Goal: Task Accomplishment & Management: Manage account settings

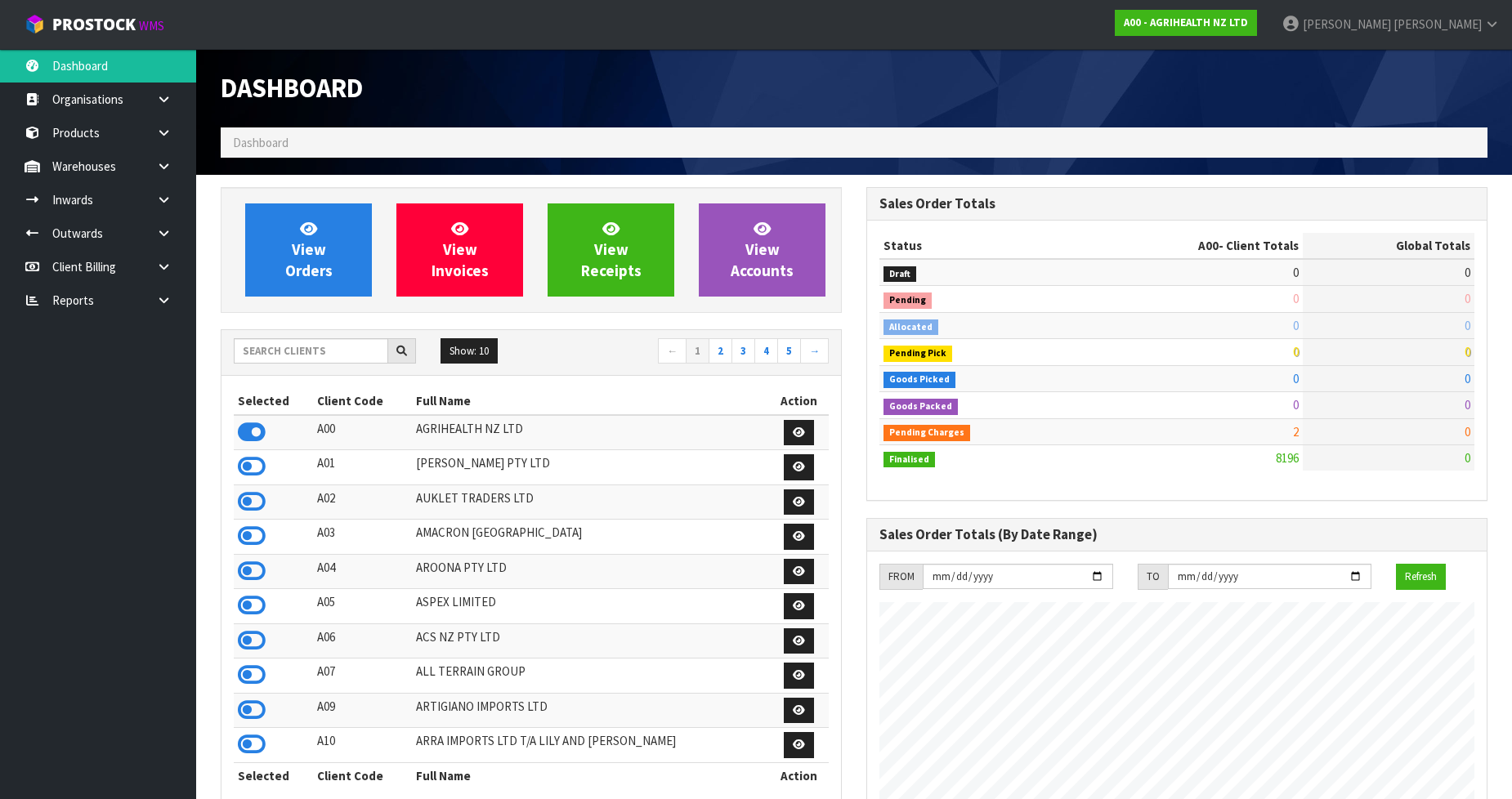
scroll to position [1237, 645]
click at [356, 356] on input "text" at bounding box center [311, 350] width 154 height 25
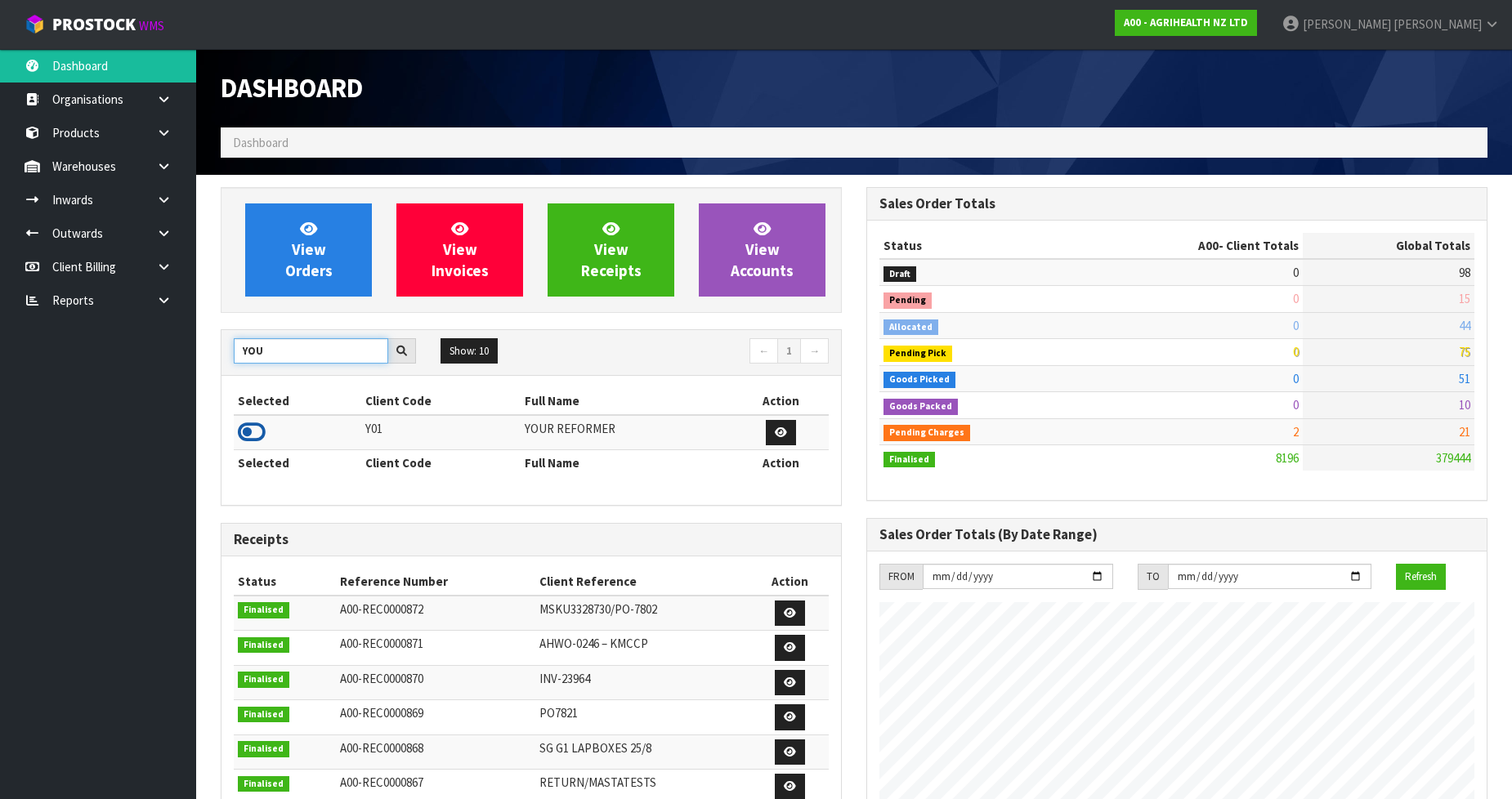
type input "YOU"
click at [251, 429] on icon at bounding box center [251, 431] width 28 height 25
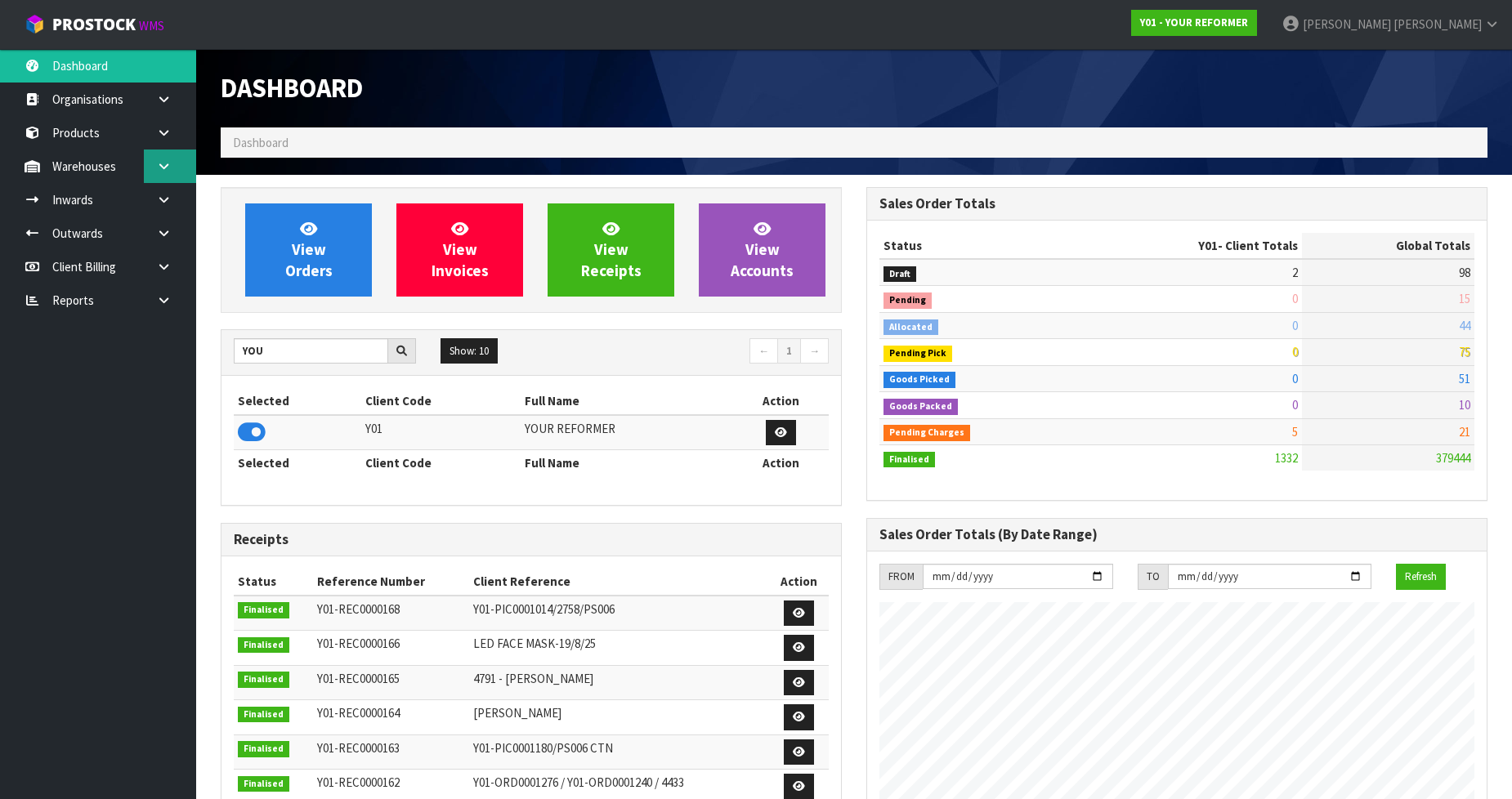
click at [167, 150] on link at bounding box center [170, 166] width 53 height 33
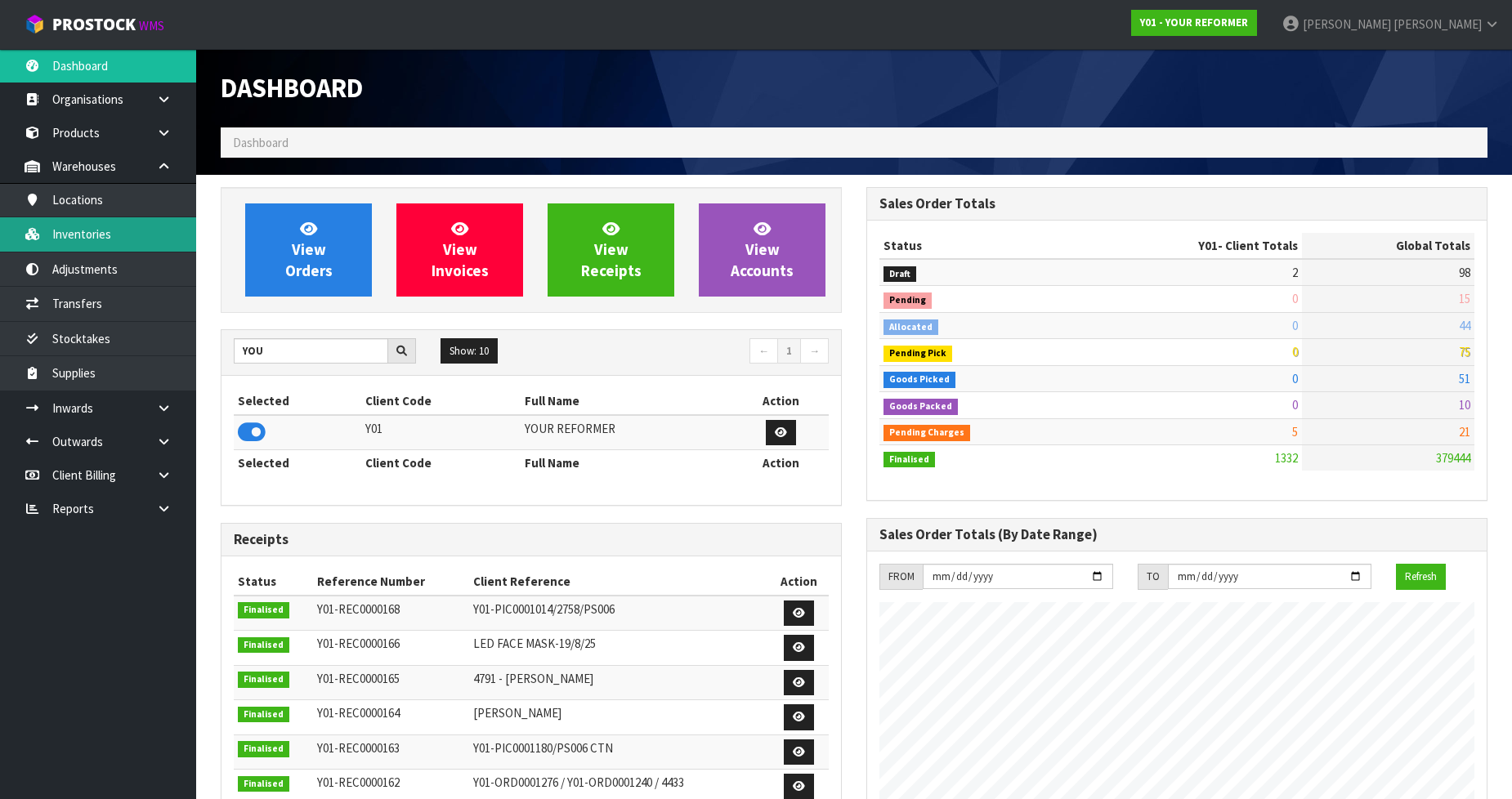
click at [102, 240] on link "Inventories" at bounding box center [98, 234] width 196 height 33
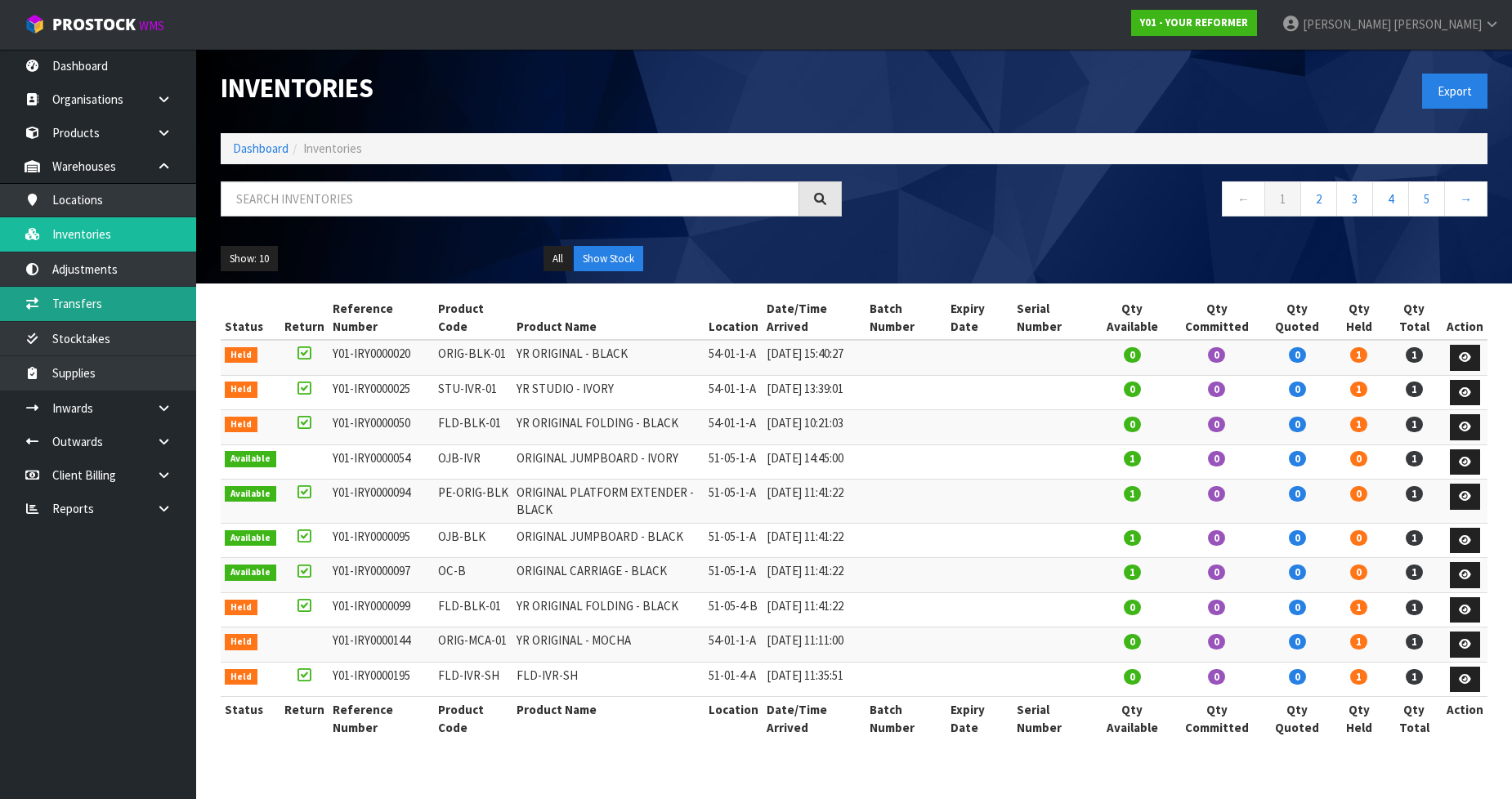
click at [94, 310] on link "Transfers" at bounding box center [98, 303] width 196 height 33
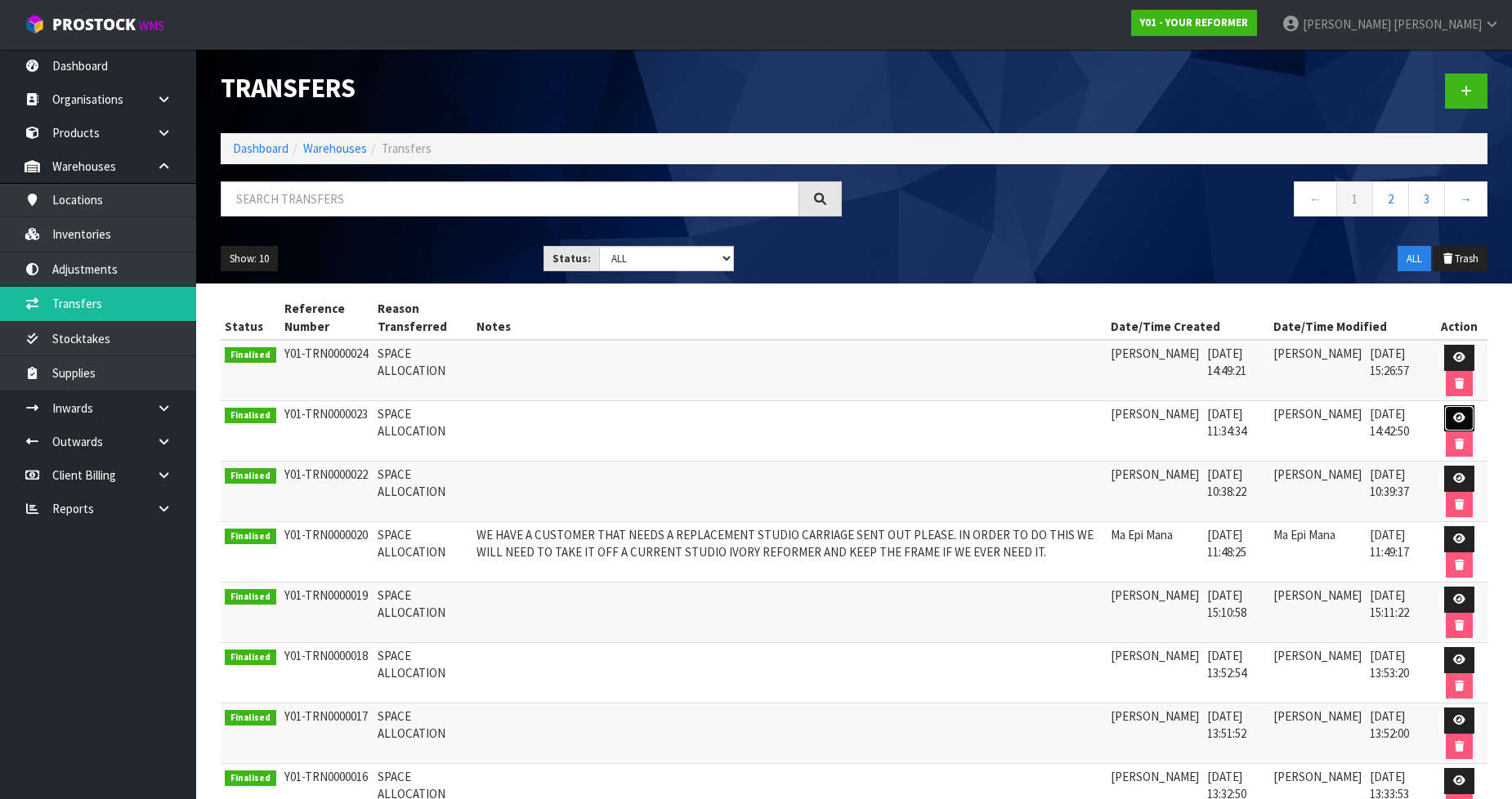
click at [1460, 419] on icon at bounding box center [1458, 417] width 12 height 10
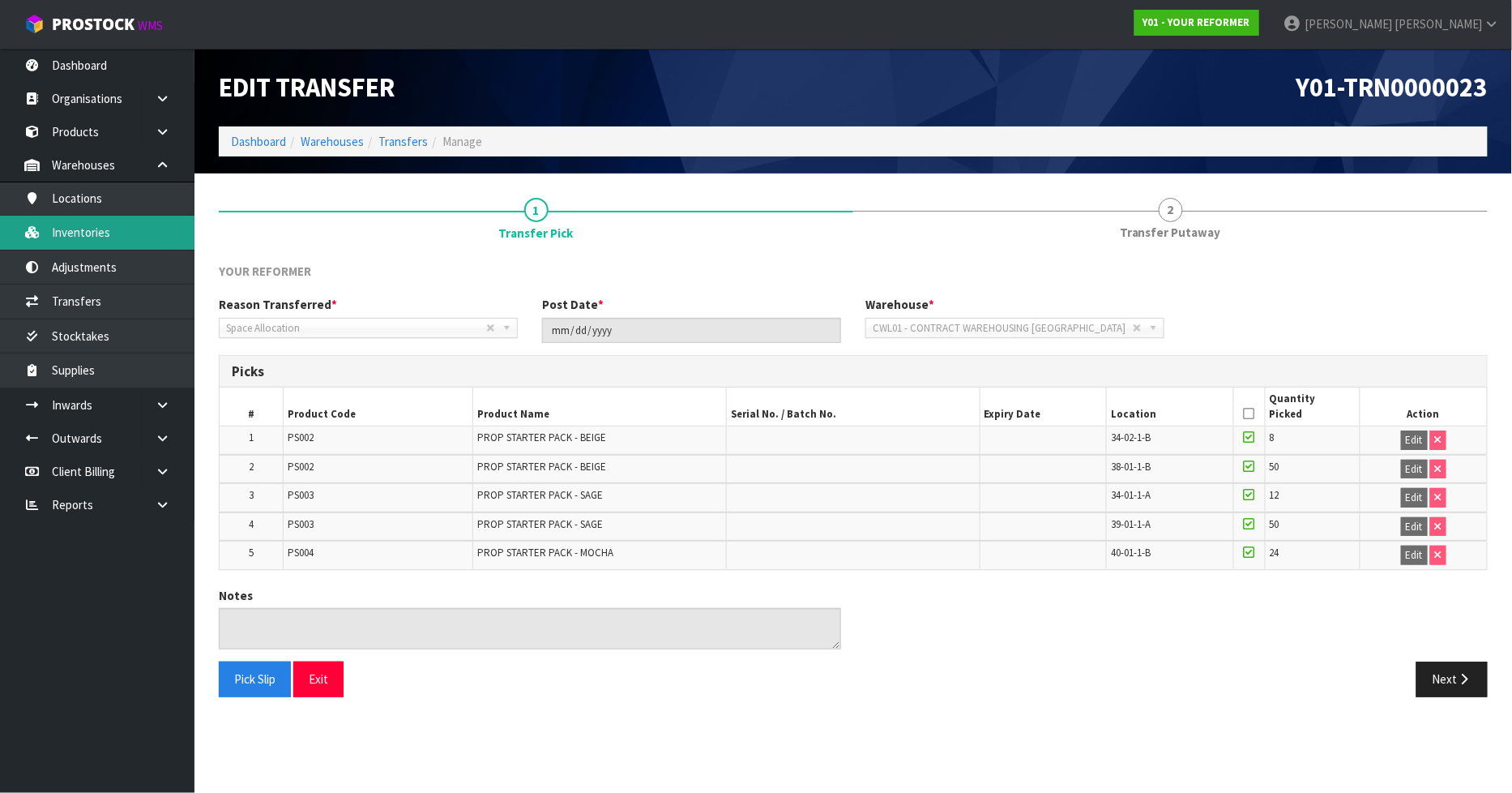
click at [104, 238] on link "Inventories" at bounding box center [97, 232] width 194 height 33
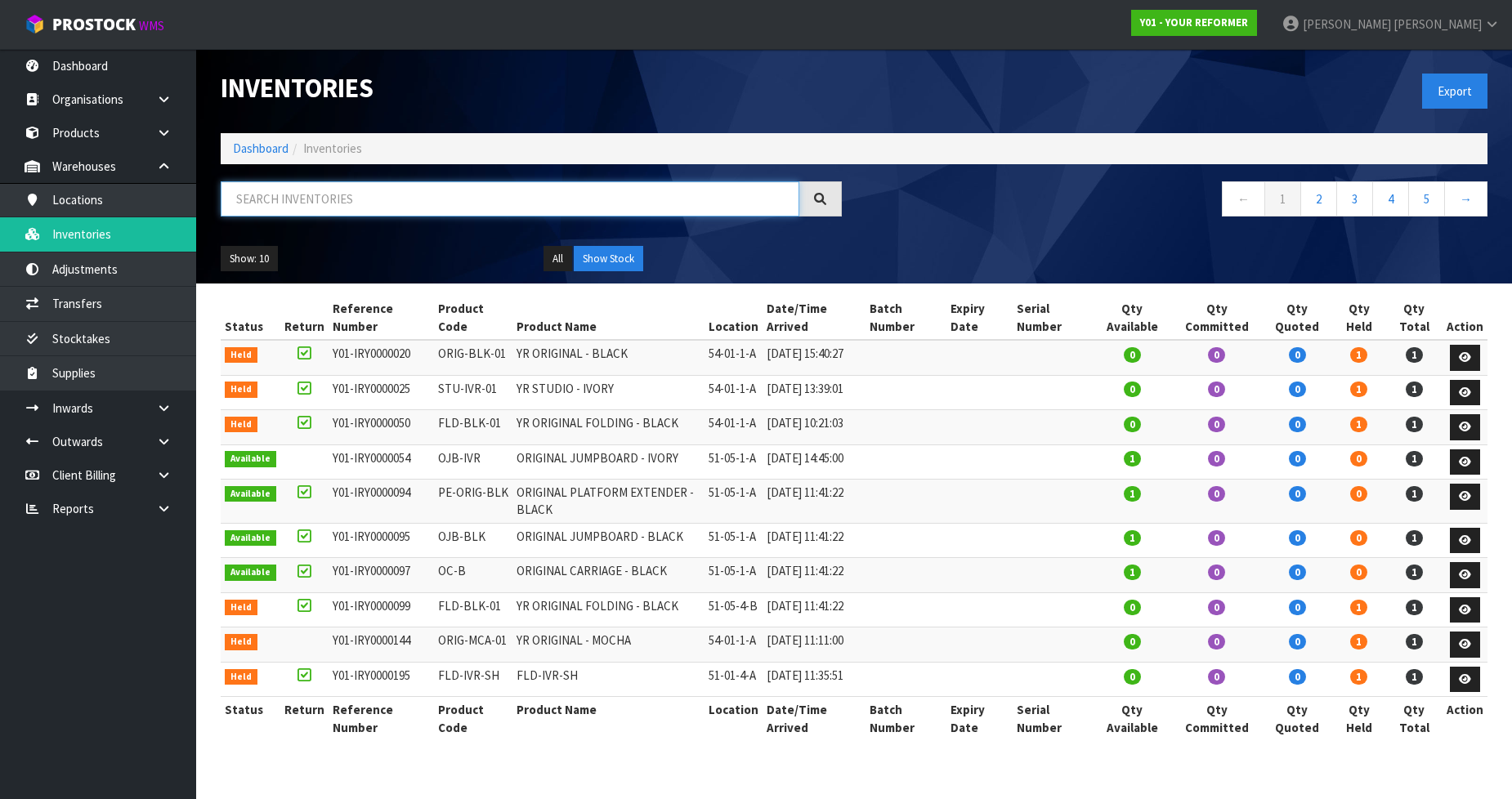
click at [275, 212] on input "text" at bounding box center [510, 199] width 579 height 35
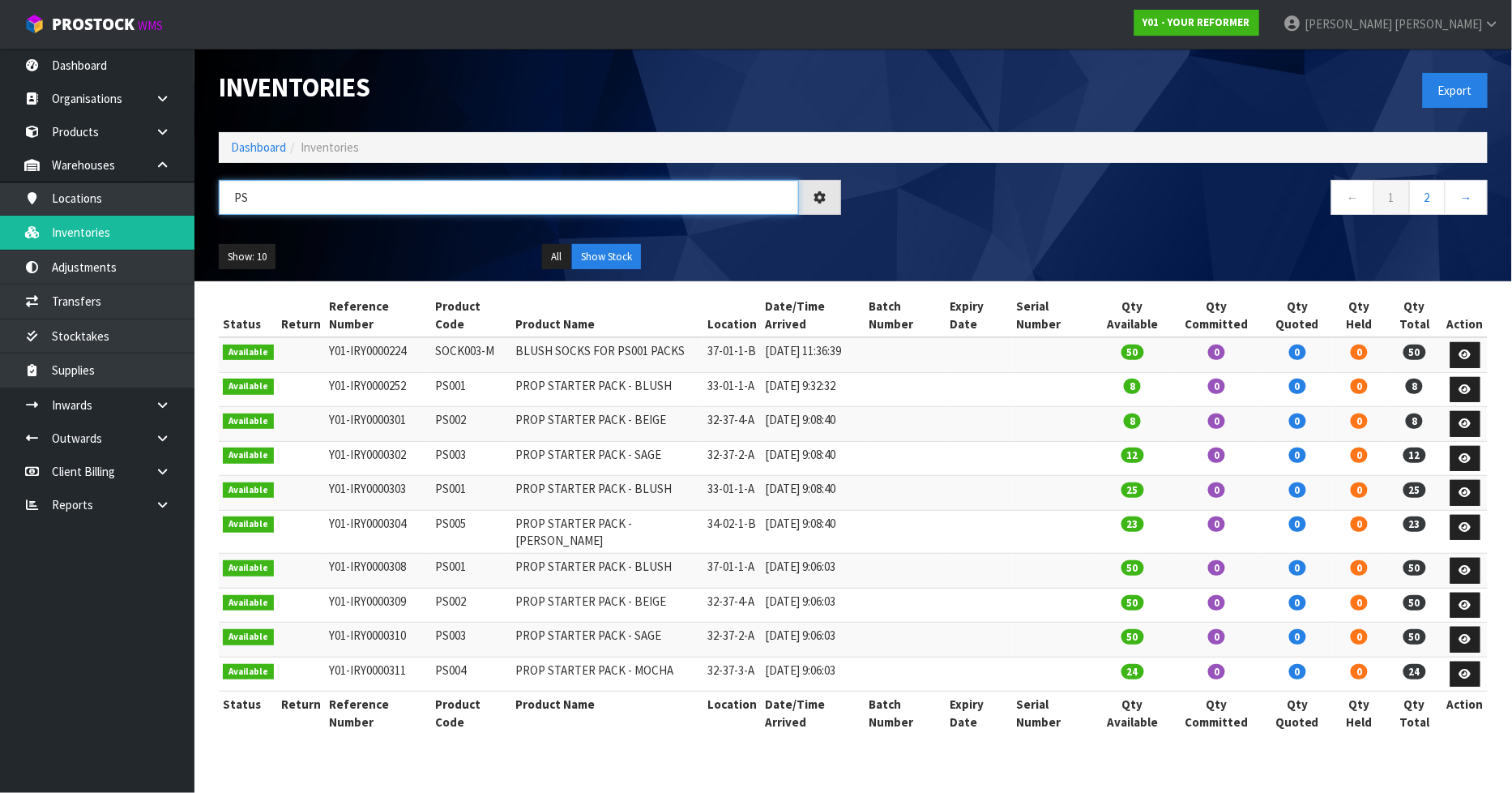
type input "P"
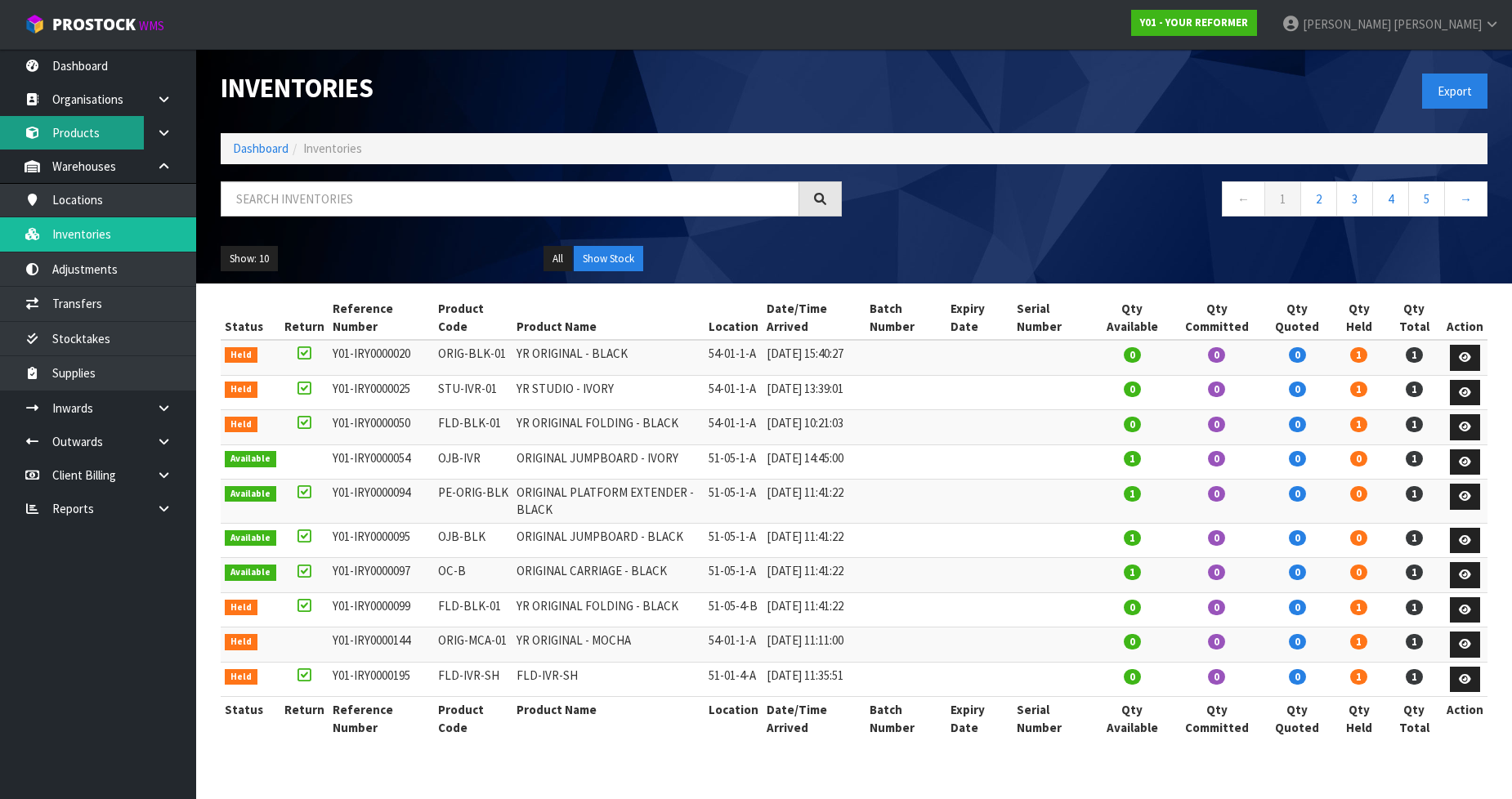
click at [99, 127] on link "Products" at bounding box center [98, 133] width 196 height 33
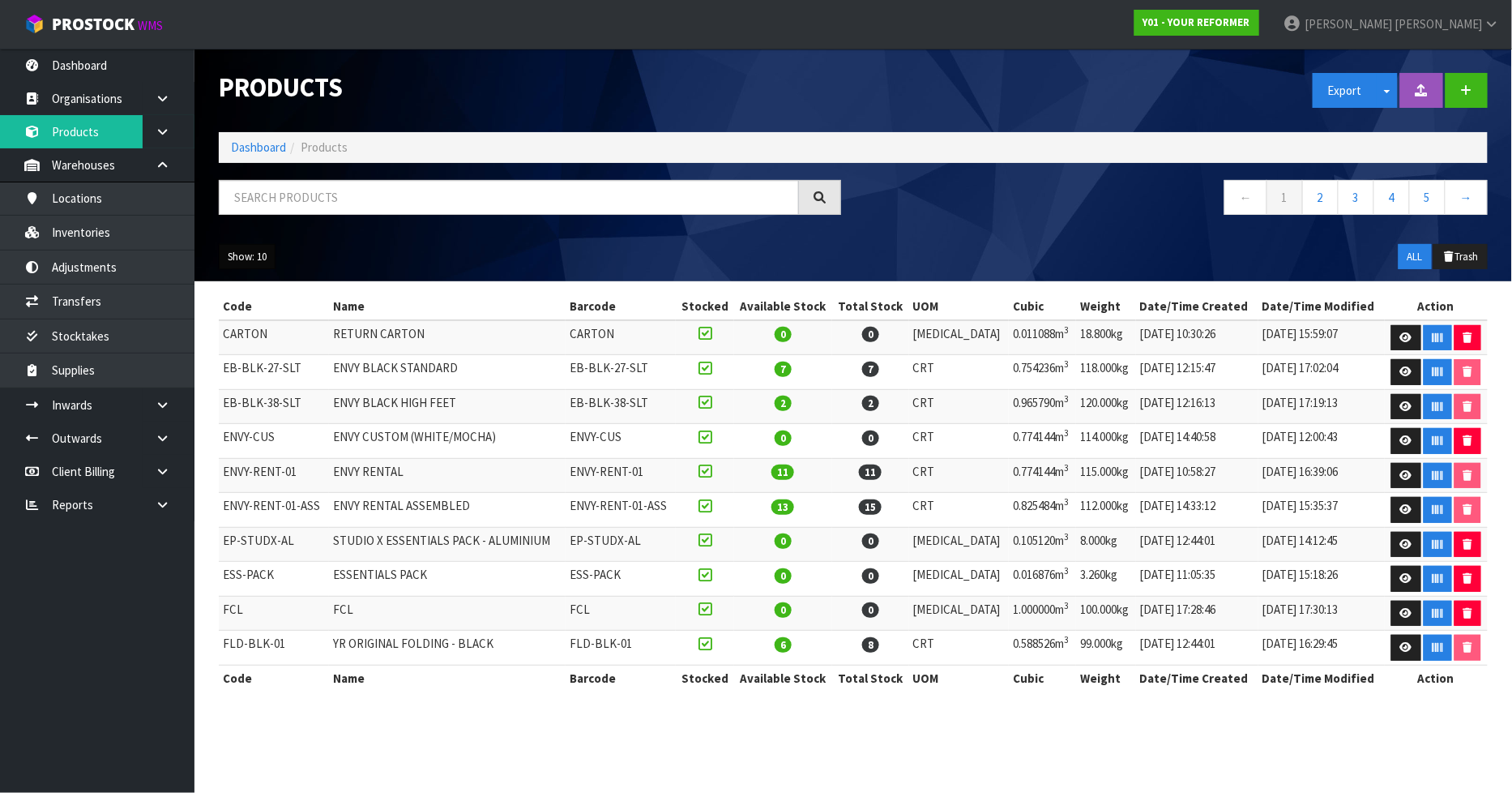
click at [255, 262] on button "Show: 10" at bounding box center [247, 257] width 57 height 26
click at [235, 347] on link "50" at bounding box center [284, 353] width 128 height 22
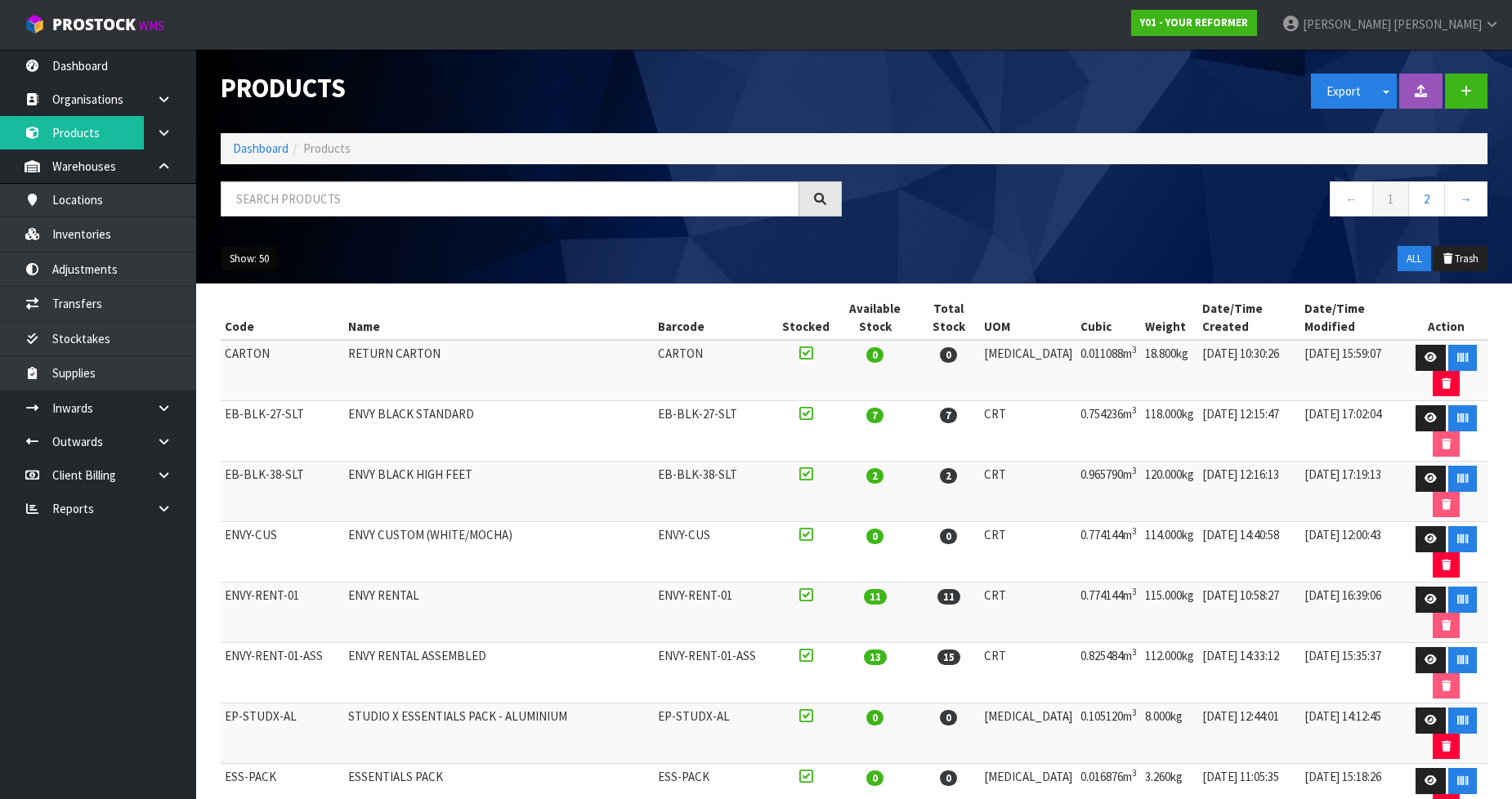
click at [264, 258] on button "Show: 50" at bounding box center [250, 259] width 57 height 26
click at [266, 295] on link "5" at bounding box center [287, 289] width 129 height 22
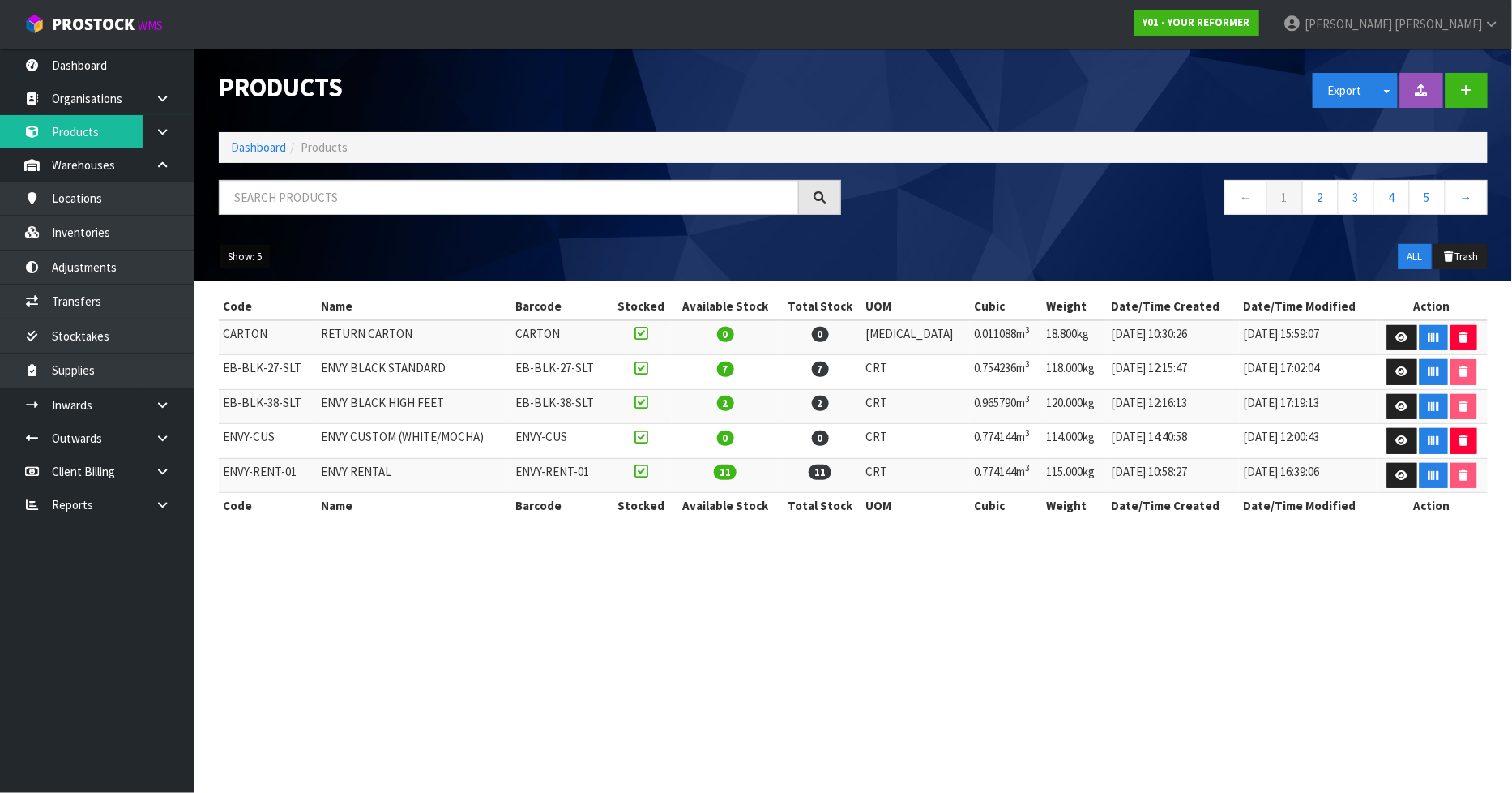
click at [246, 247] on button "Show: 5" at bounding box center [245, 257] width 52 height 26
click at [251, 367] on ul "5 10 25 50" at bounding box center [283, 320] width 129 height 99
click at [244, 262] on button "Show: 5" at bounding box center [245, 257] width 52 height 26
click at [247, 354] on link "50" at bounding box center [284, 353] width 128 height 22
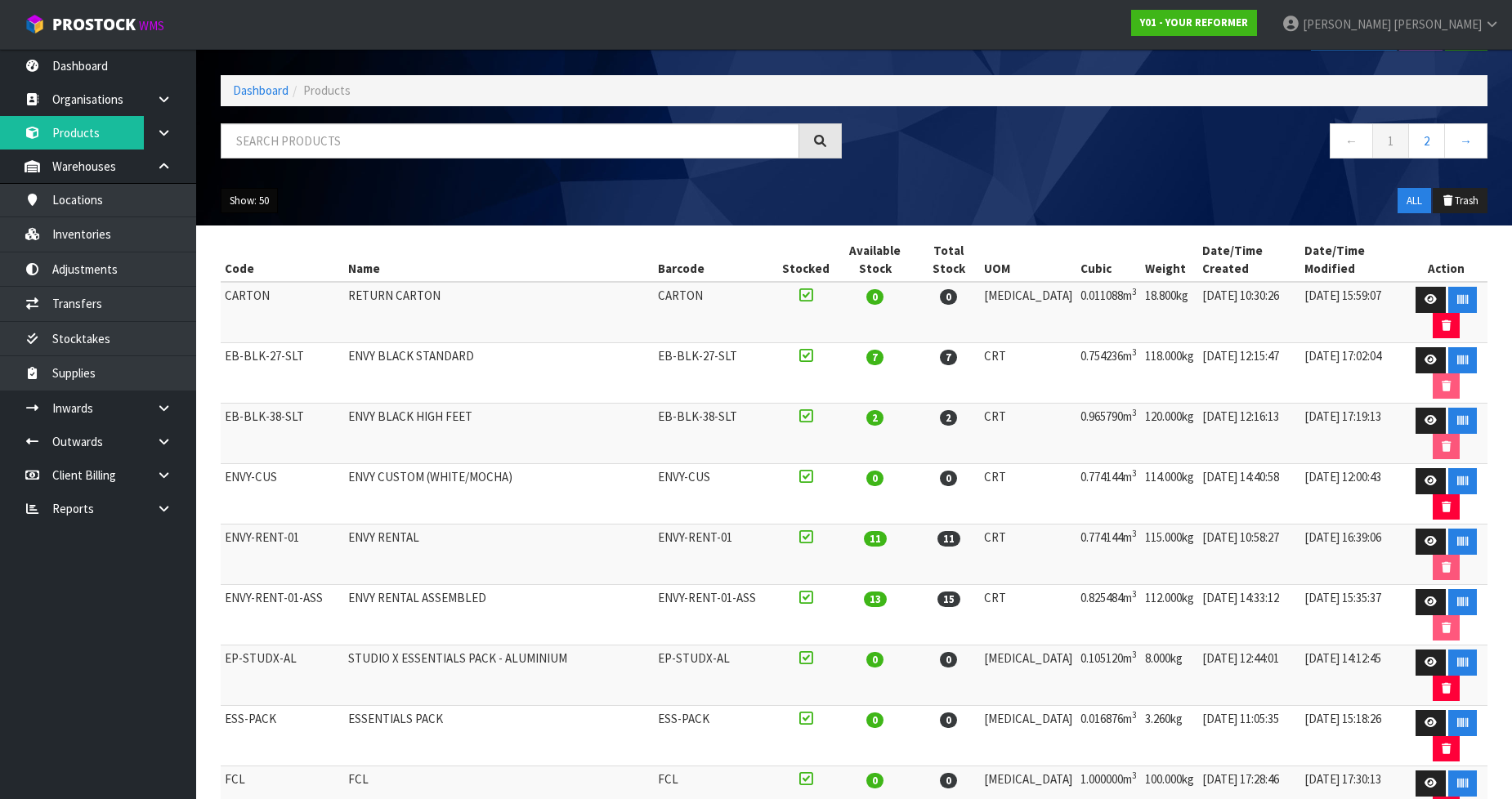
scroll to position [91, 0]
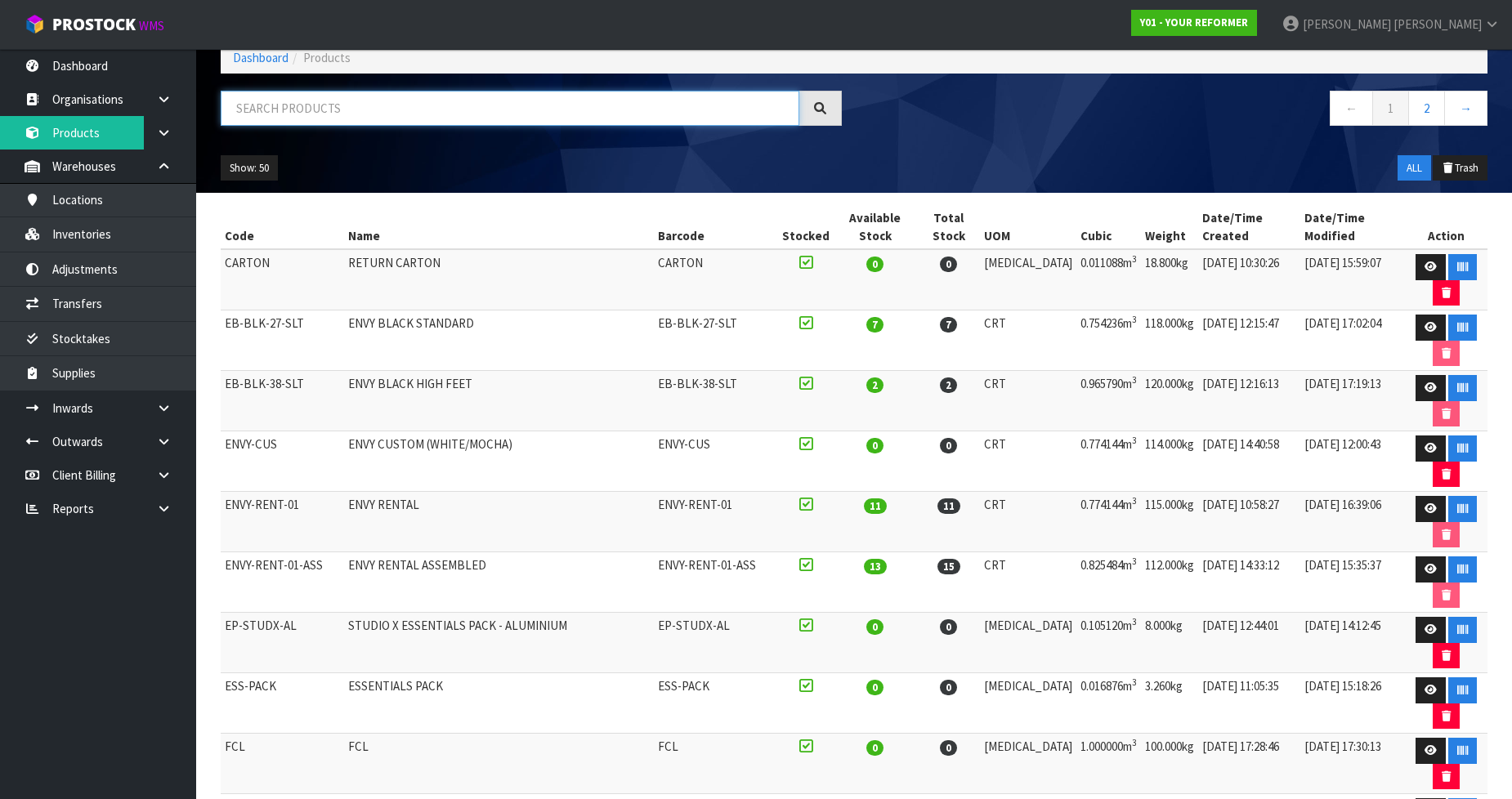
click at [398, 109] on input "text" at bounding box center [510, 108] width 579 height 35
click at [474, 116] on input "text" at bounding box center [510, 108] width 579 height 35
drag, startPoint x: 1321, startPoint y: 39, endPoint x: 1328, endPoint y: 27, distance: 13.9
click at [1269, 39] on div "Y01 - YOUR REFORMER" at bounding box center [1193, 23] width 151 height 46
click at [1248, 27] on strong "Y01 - YOUR REFORMER" at bounding box center [1193, 22] width 108 height 14
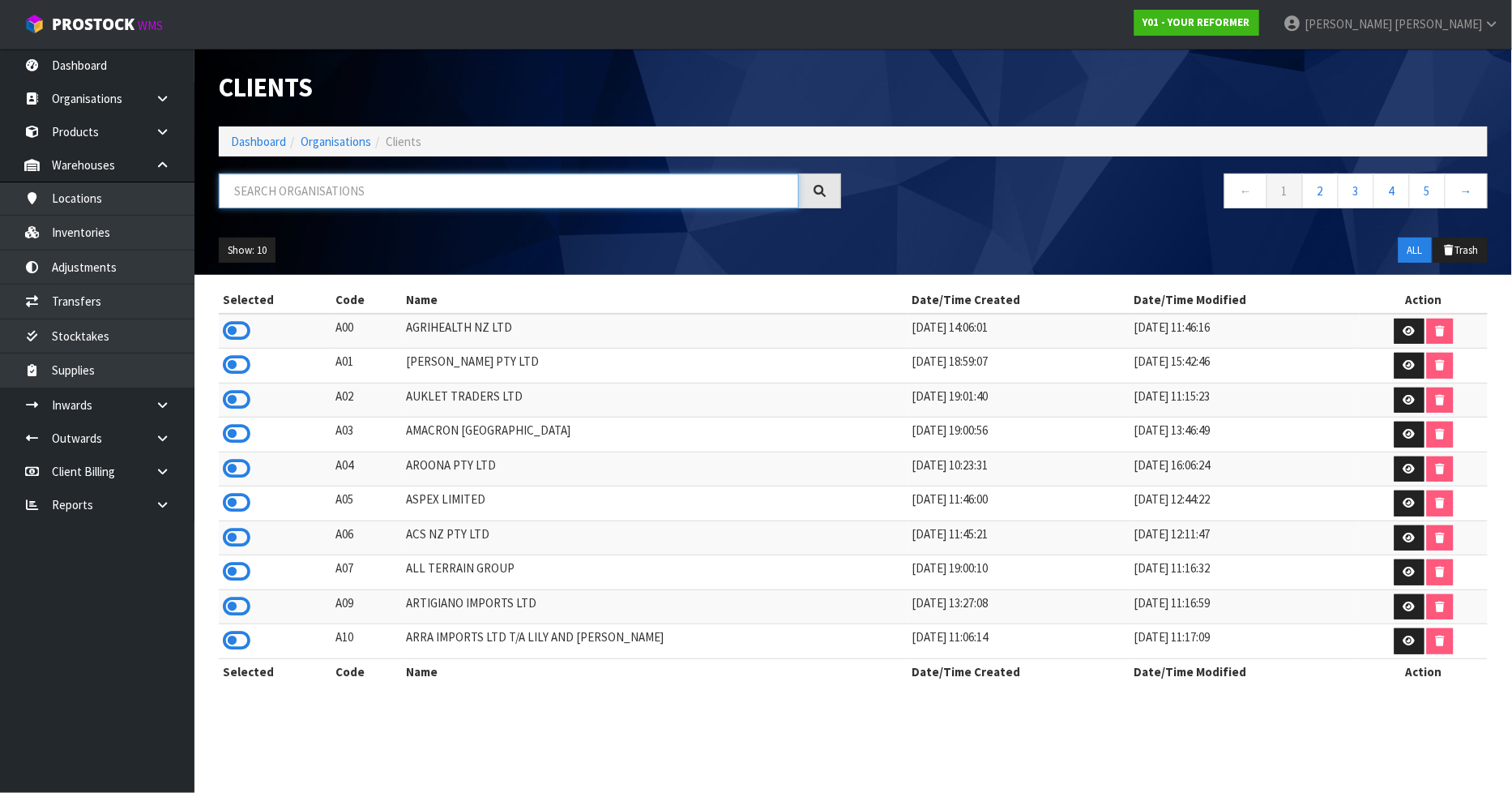
click at [433, 182] on input "text" at bounding box center [509, 191] width 580 height 35
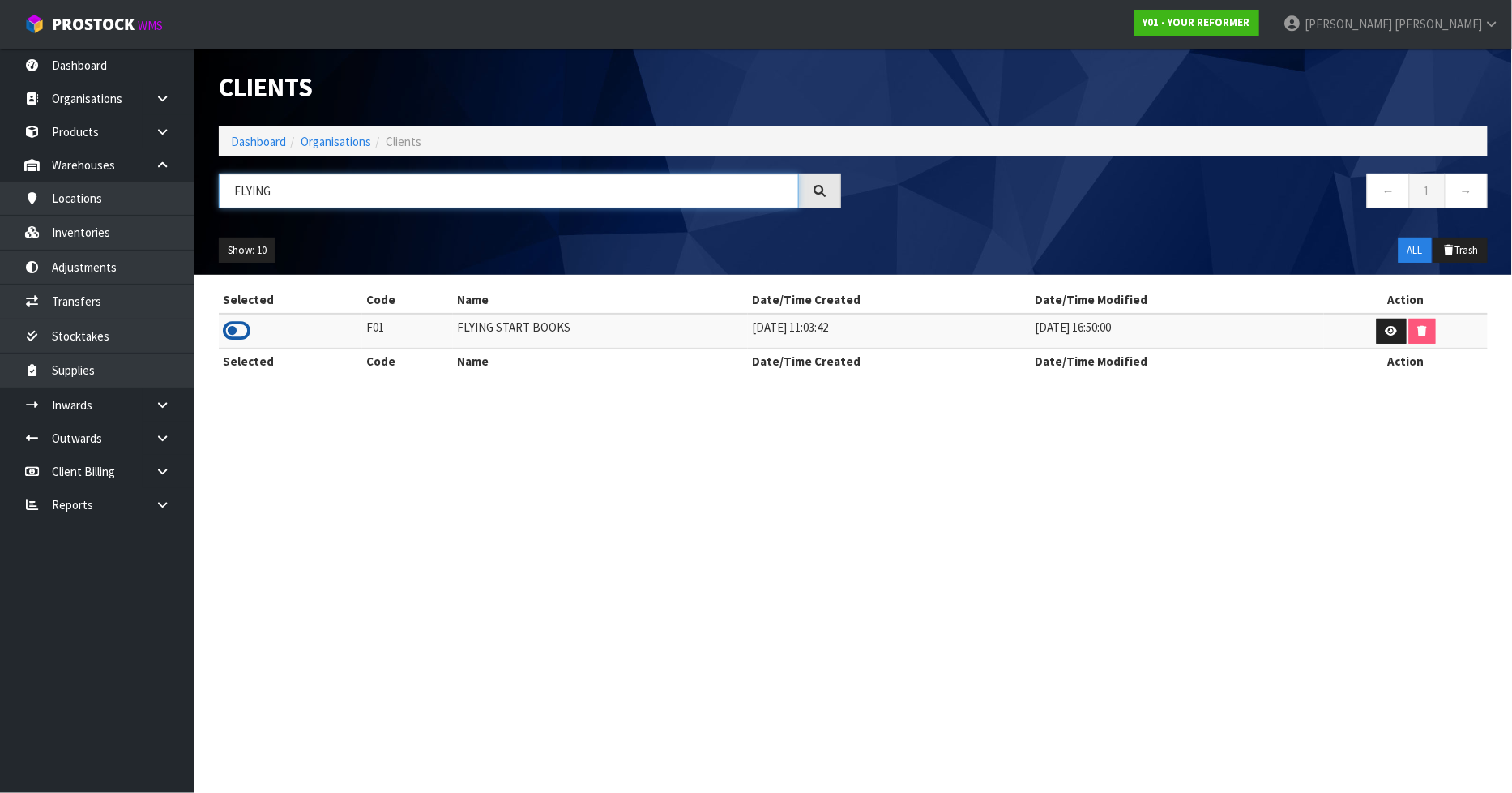
type input "FLYING"
click at [247, 334] on icon at bounding box center [236, 330] width 27 height 25
click at [101, 129] on link "Products" at bounding box center [97, 132] width 194 height 33
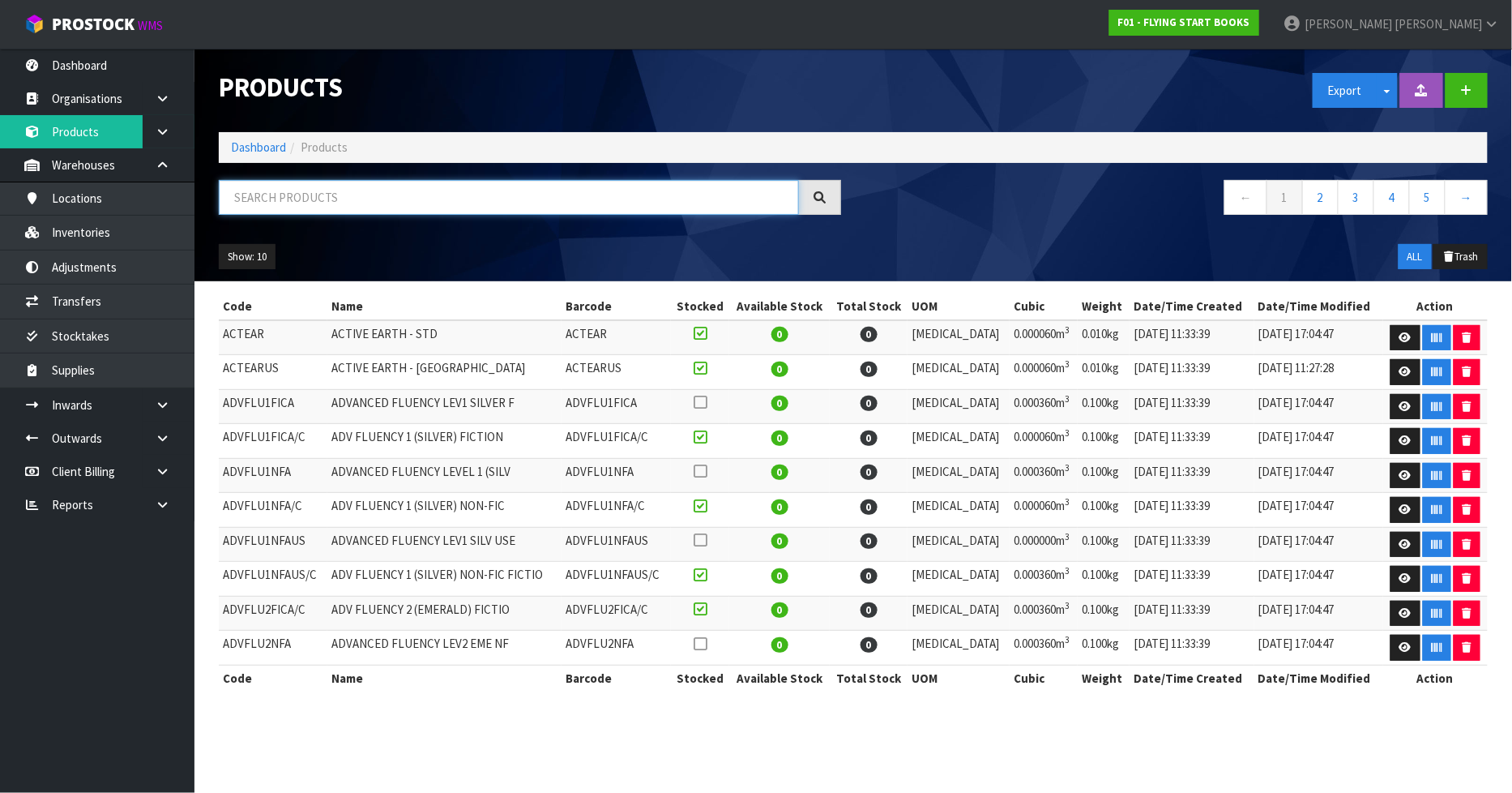
click at [335, 199] on input "text" at bounding box center [509, 197] width 580 height 35
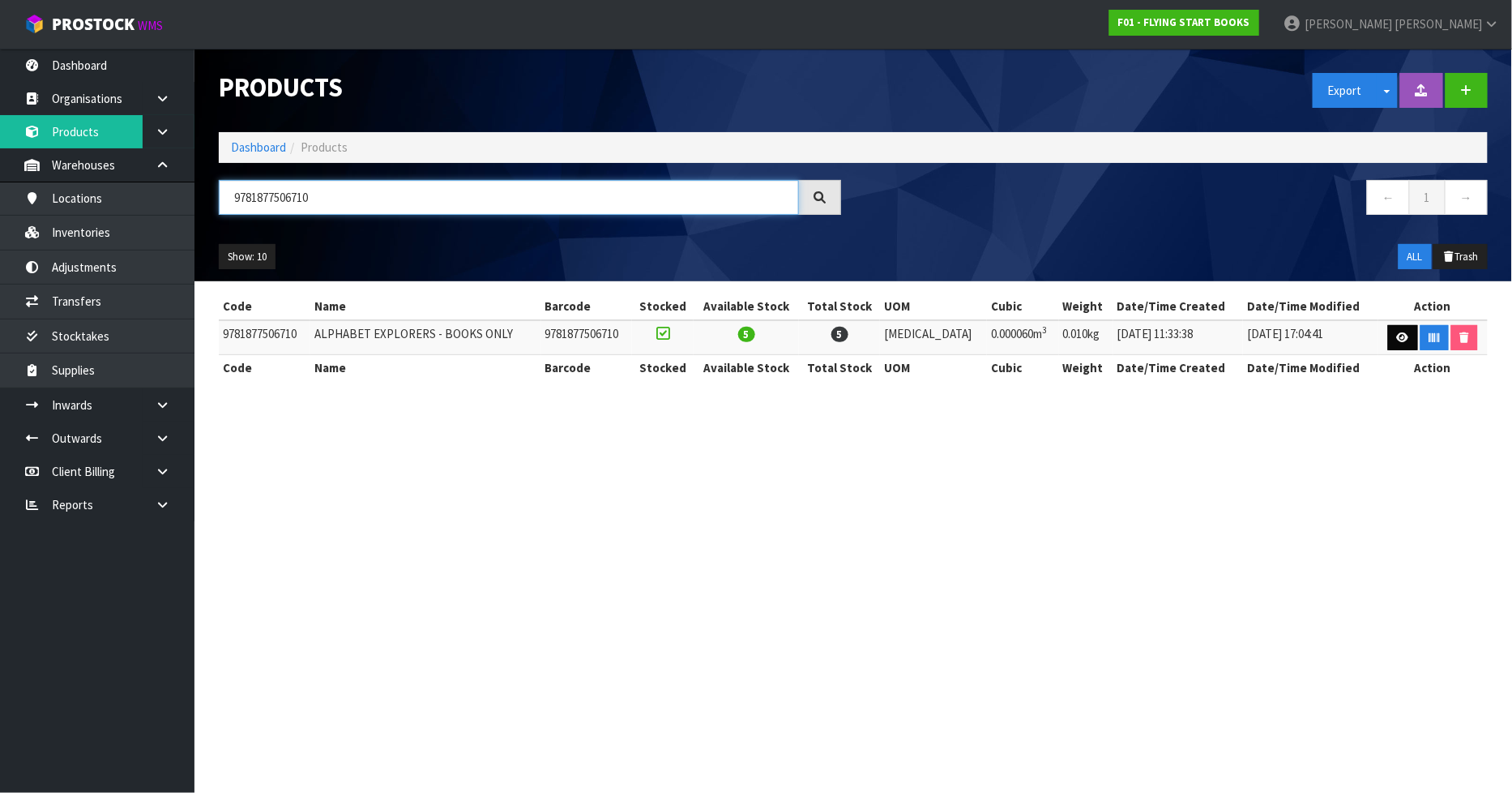
type input "9781877506710"
click at [1397, 340] on icon at bounding box center [1402, 336] width 12 height 10
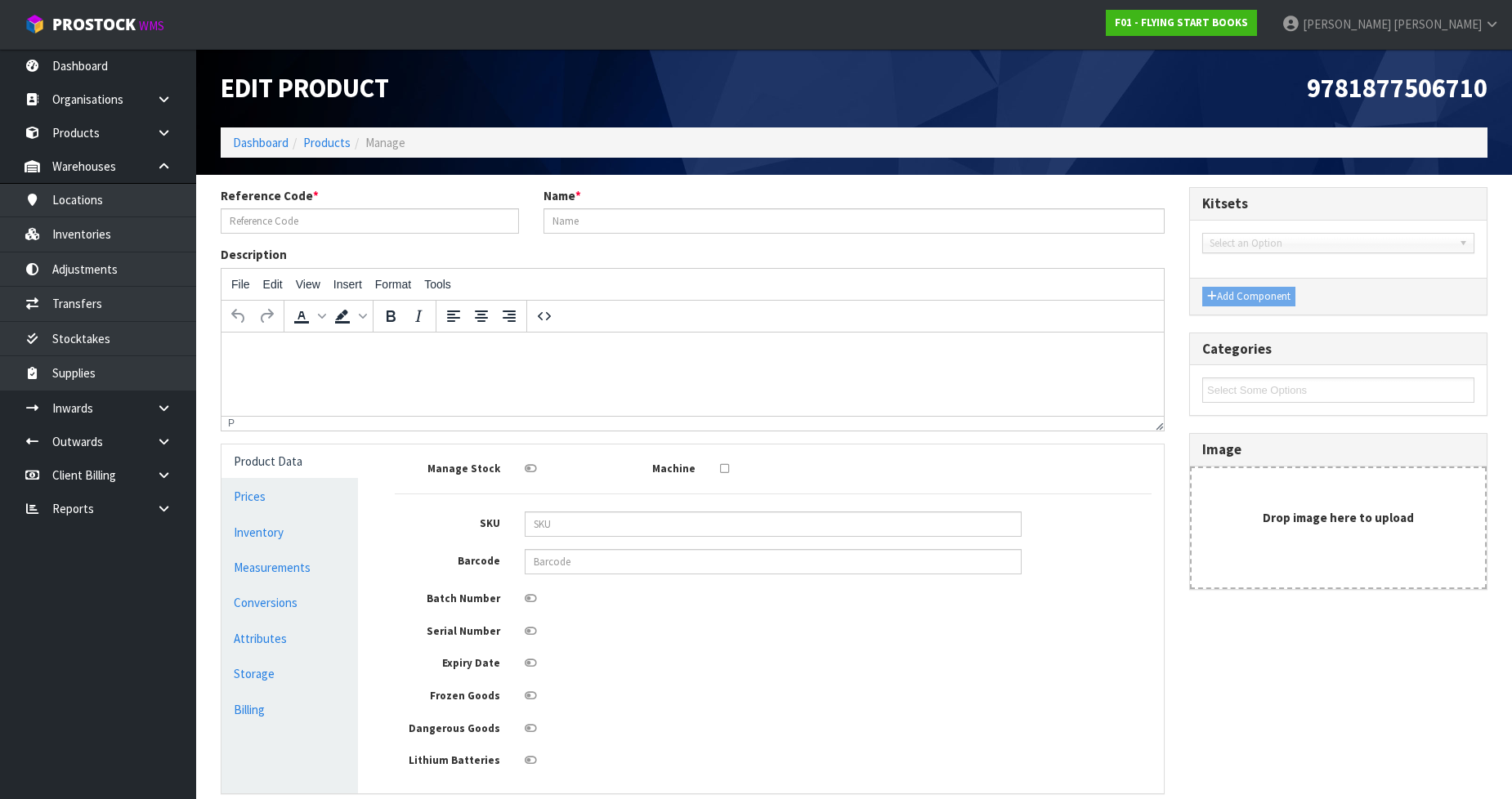
type input "9781877506710"
type input "ALPHABET EXPLORERS - BOOKS ONLY"
click at [274, 562] on link "Measurements" at bounding box center [290, 567] width 137 height 33
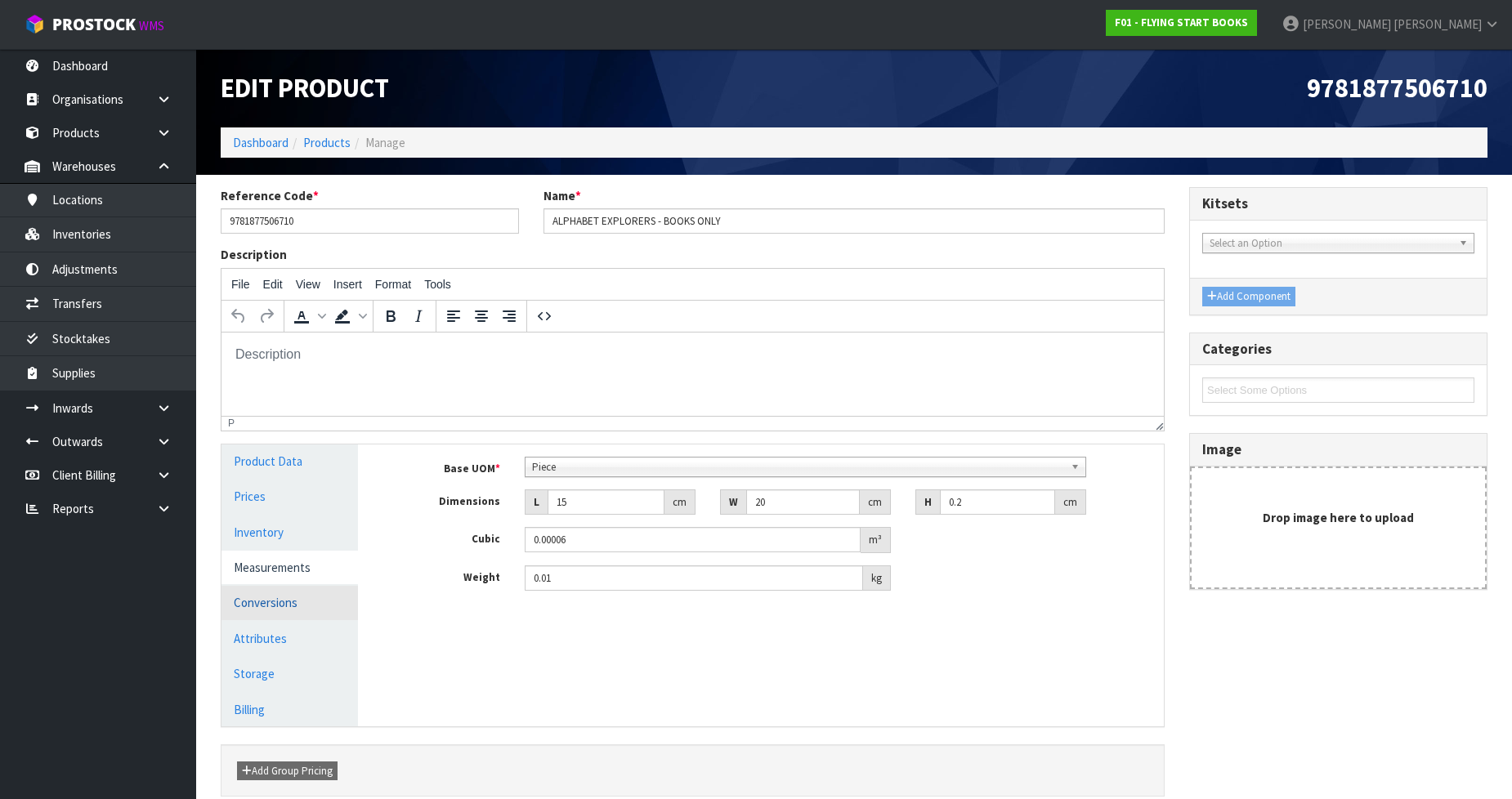
click at [287, 595] on link "Conversions" at bounding box center [290, 602] width 137 height 33
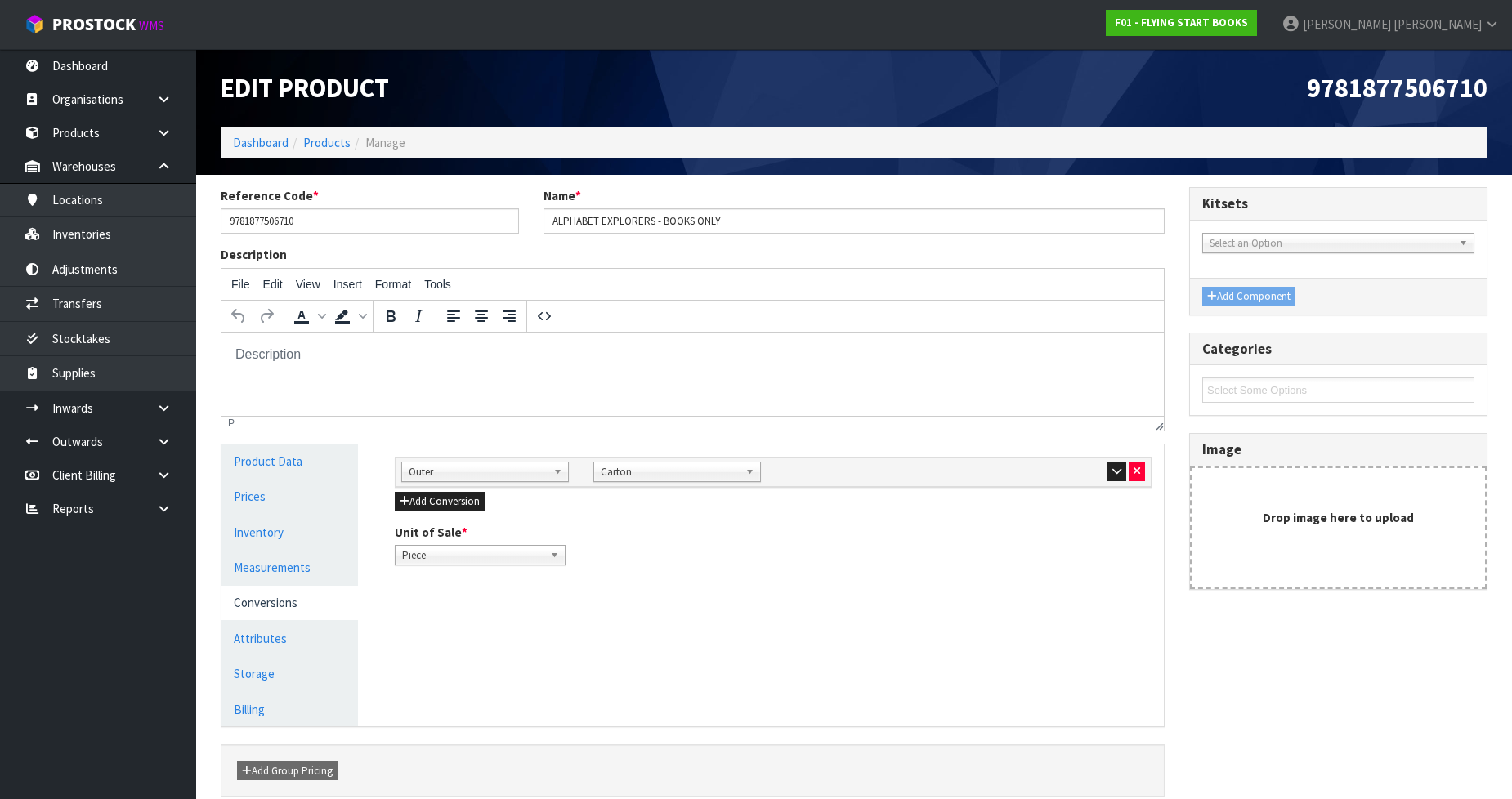
click at [1104, 469] on div at bounding box center [1060, 471] width 167 height 19
click at [1107, 468] on button "button" at bounding box center [1116, 471] width 18 height 19
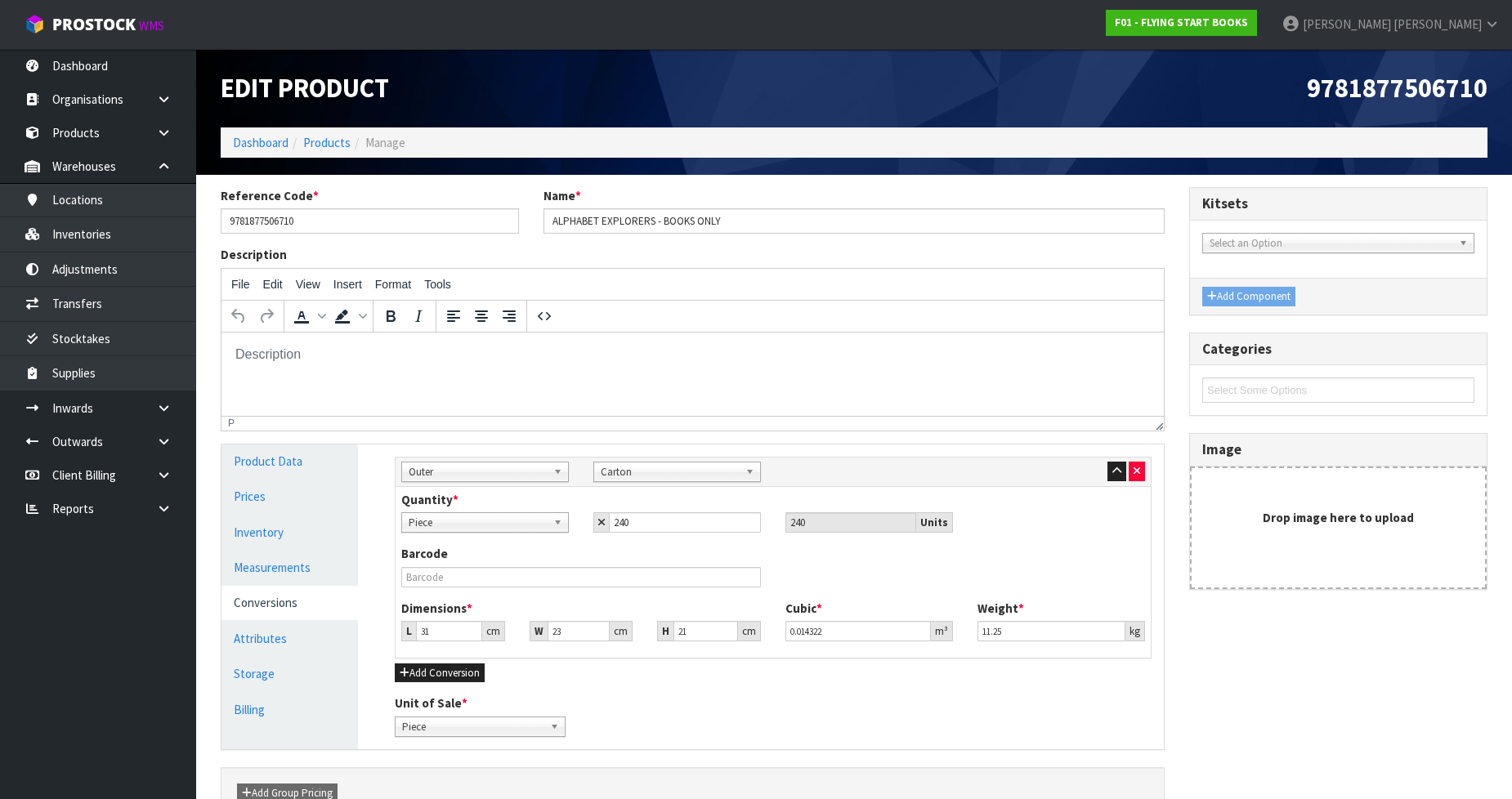
click at [1170, 437] on div "Description File Edit View Insert Format Tools To open the popup, press Shift+E…" at bounding box center [692, 344] width 969 height 197
drag, startPoint x: 333, startPoint y: 215, endPoint x: 149, endPoint y: 223, distance: 184.2
click at [149, 223] on body "Toggle navigation ProStock WMS F01 - FLYING START BOOKS [PERSON_NAME] Logout Da…" at bounding box center [756, 399] width 1512 height 799
click at [691, 269] on div "File Edit View Insert Format Tools" at bounding box center [692, 284] width 942 height 31
click at [77, 226] on link "Inventories" at bounding box center [98, 234] width 196 height 33
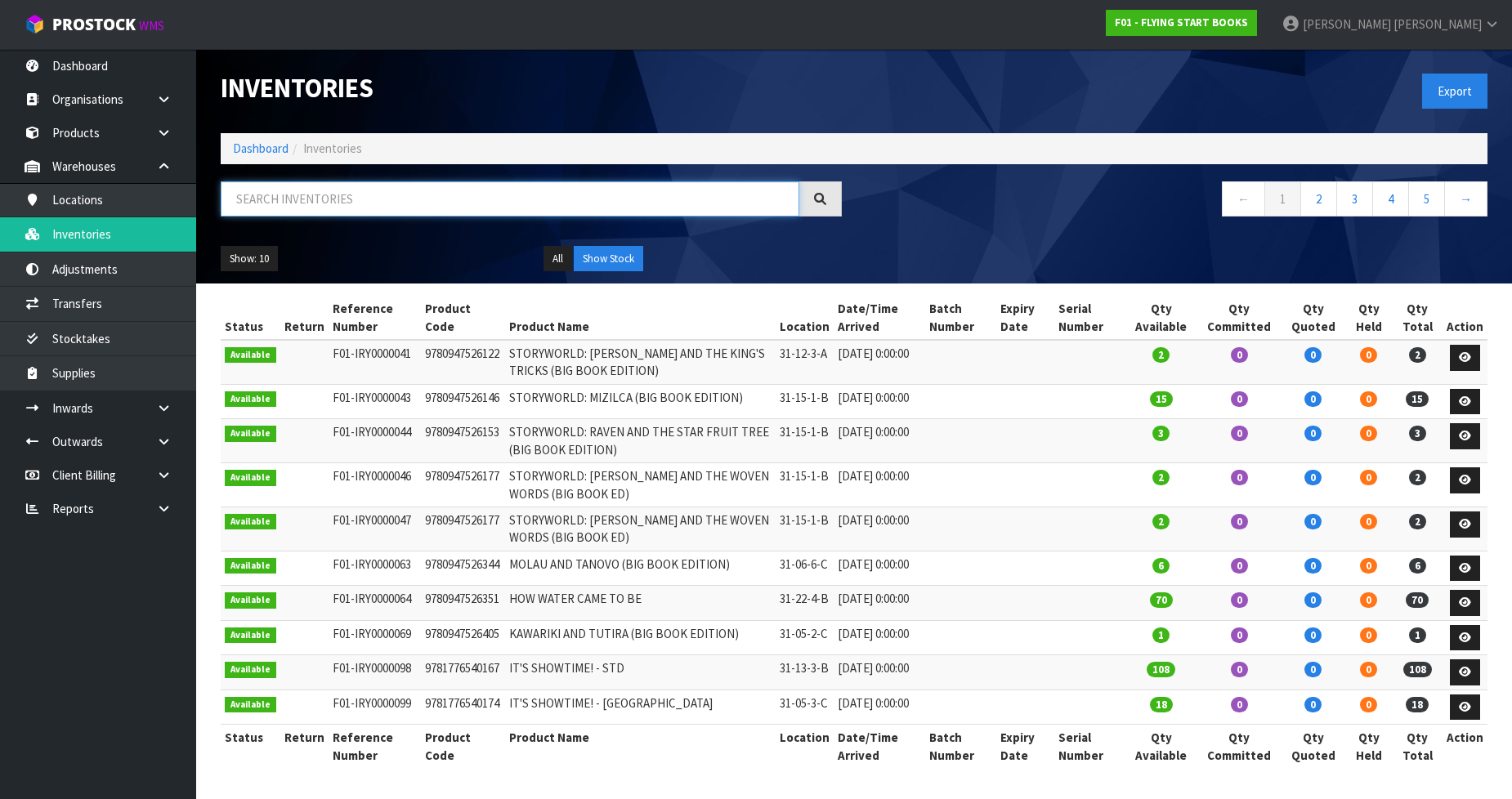
click at [534, 197] on input "text" at bounding box center [510, 199] width 579 height 35
paste input "9781877506710"
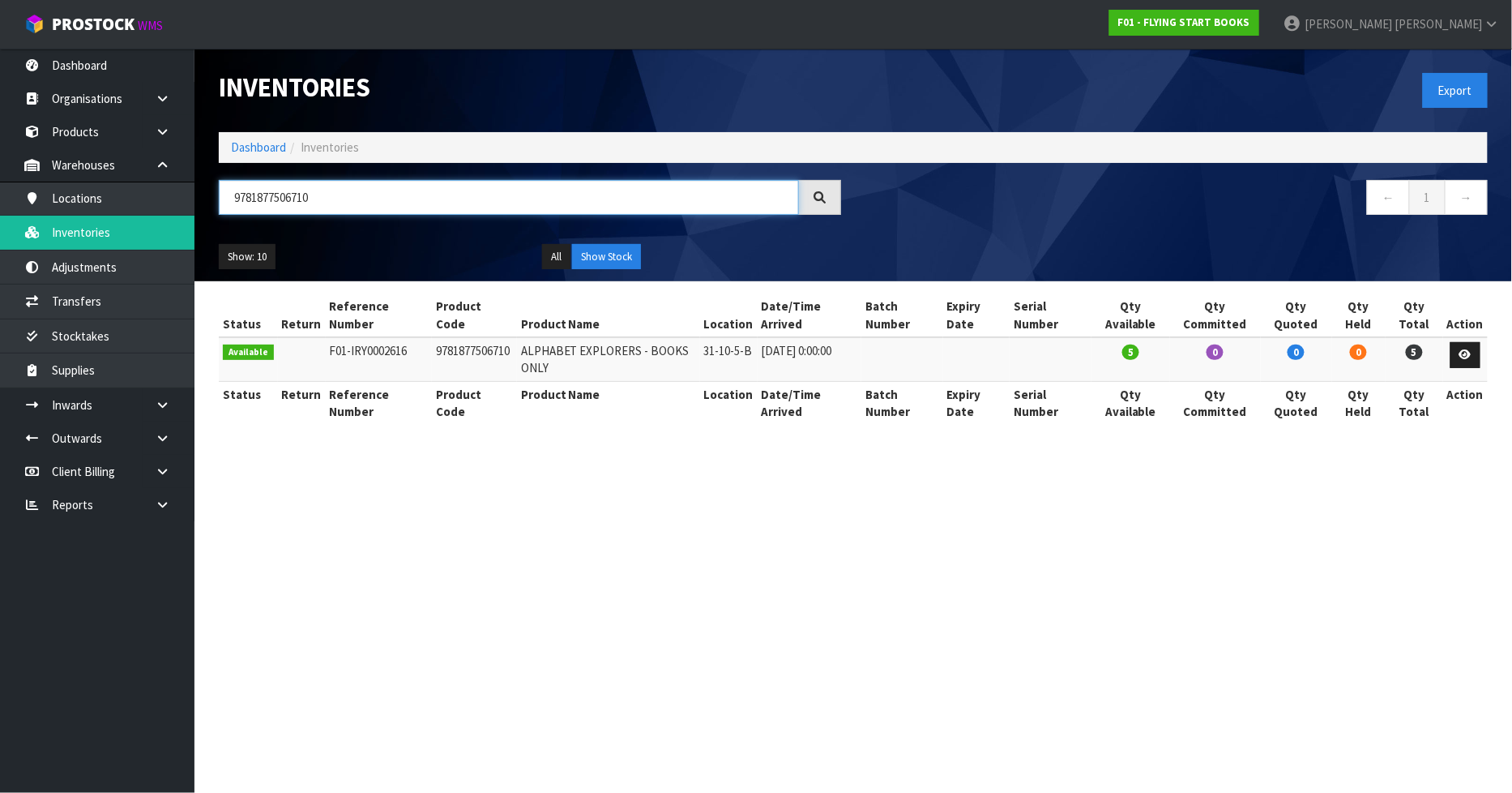
click at [262, 193] on input "9781877506710" at bounding box center [509, 197] width 580 height 35
type input "9781877506710"
click at [92, 128] on link "Products" at bounding box center [97, 132] width 194 height 33
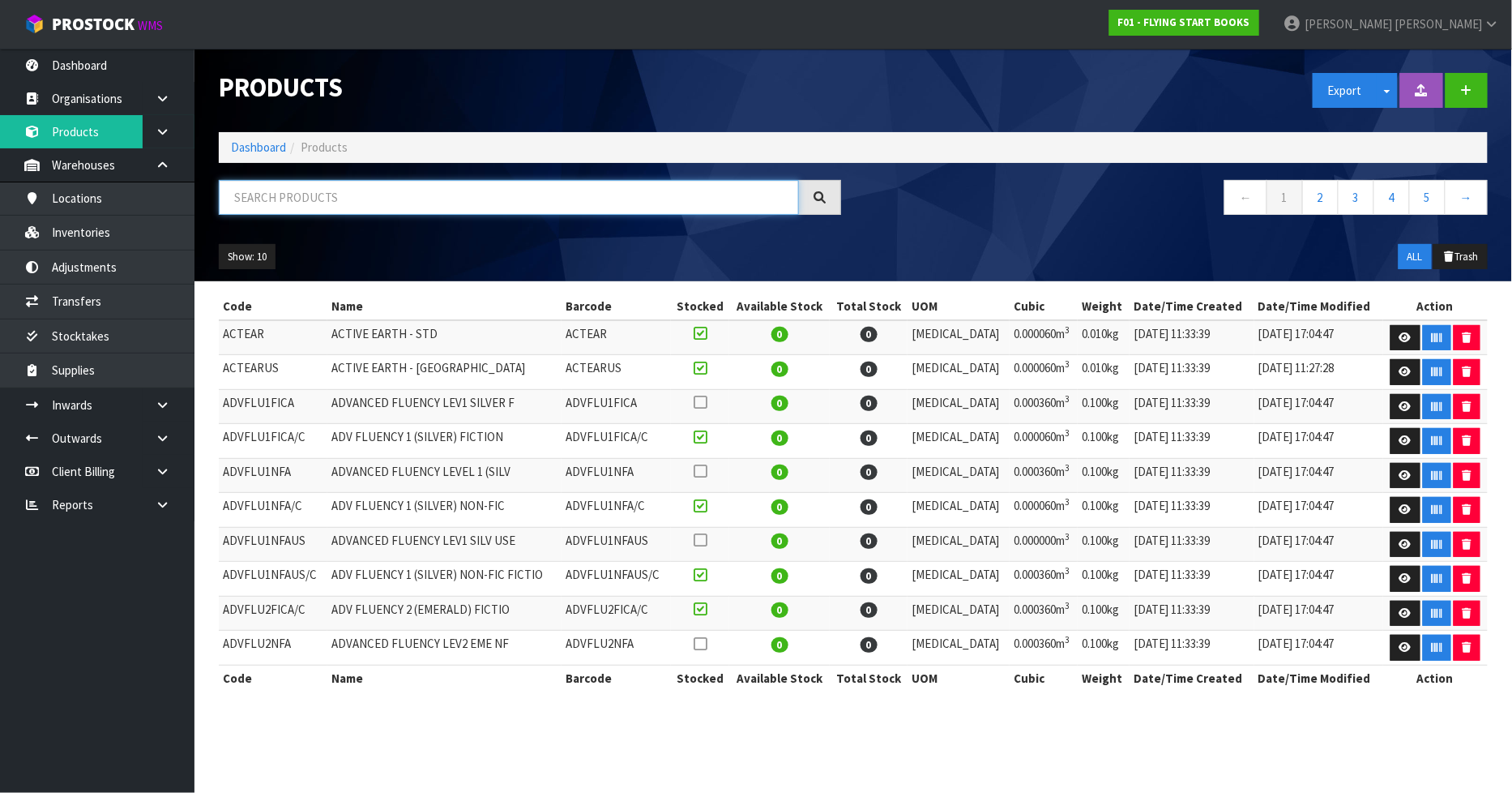
click at [484, 192] on input "text" at bounding box center [509, 197] width 580 height 35
paste input "9781877506710"
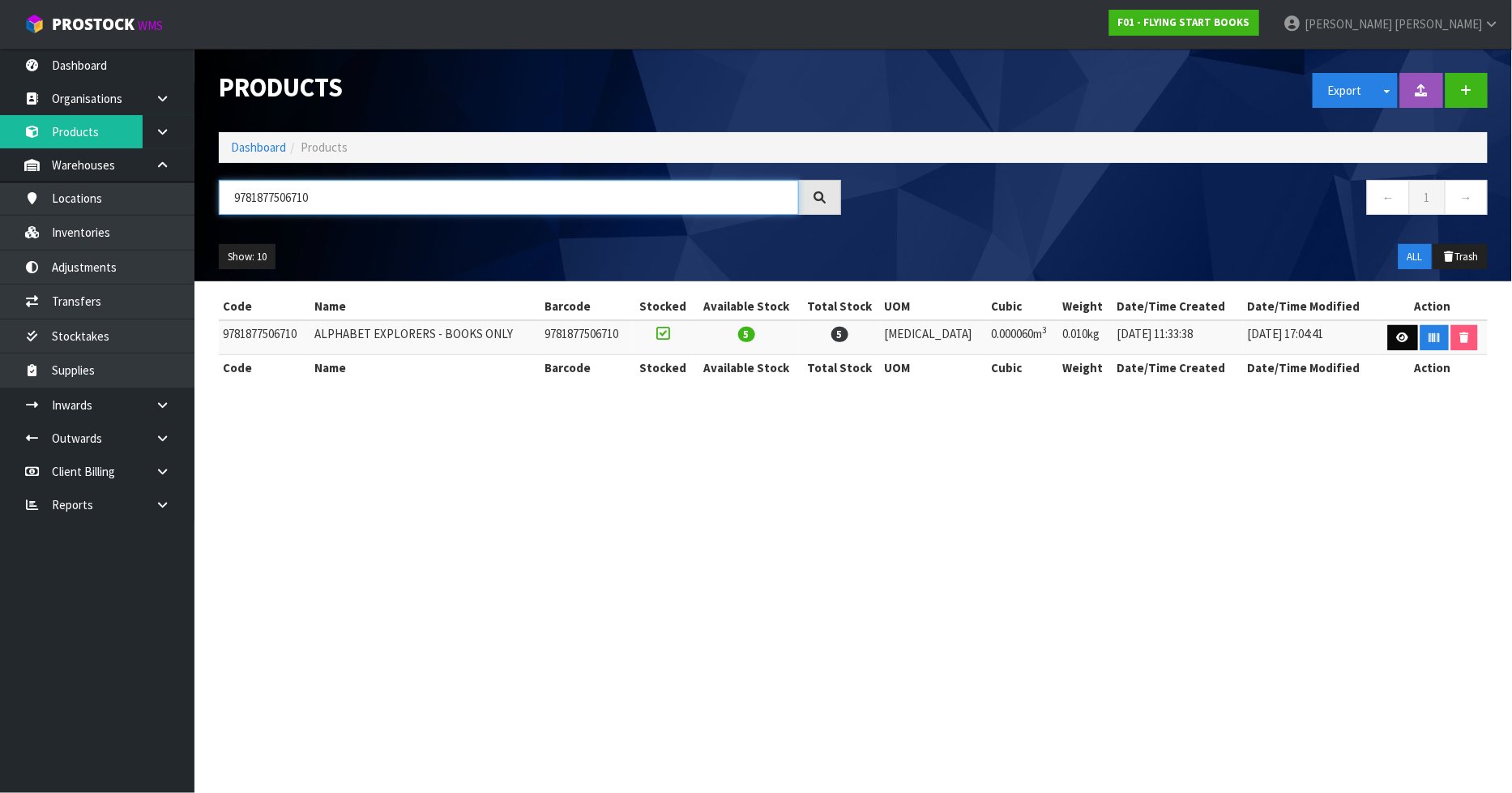
type input "9781877506710"
click at [1401, 330] on link at bounding box center [1402, 338] width 30 height 26
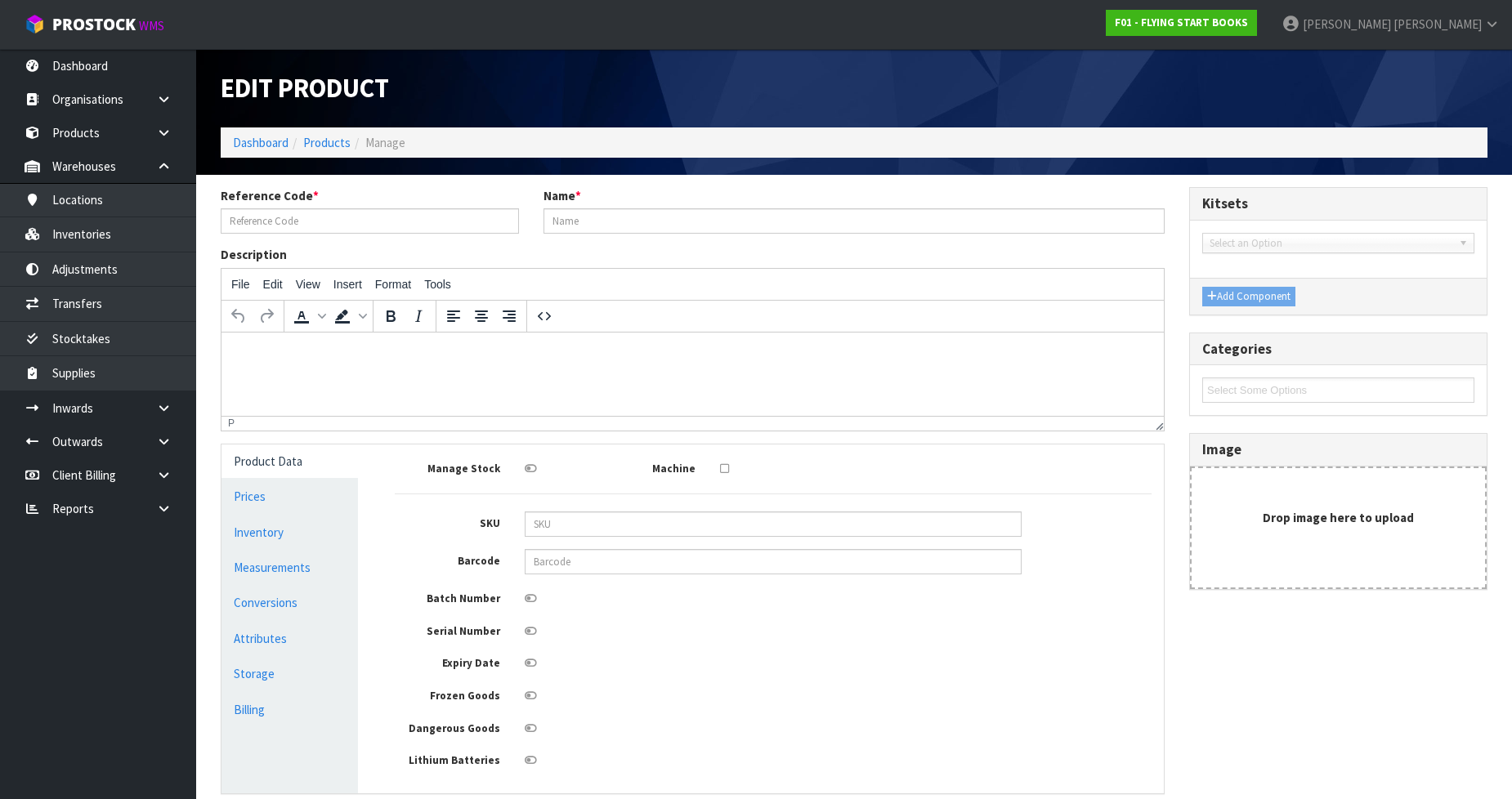
type input "9781877506710"
type input "ALPHABET EXPLORERS - BOOKS ONLY"
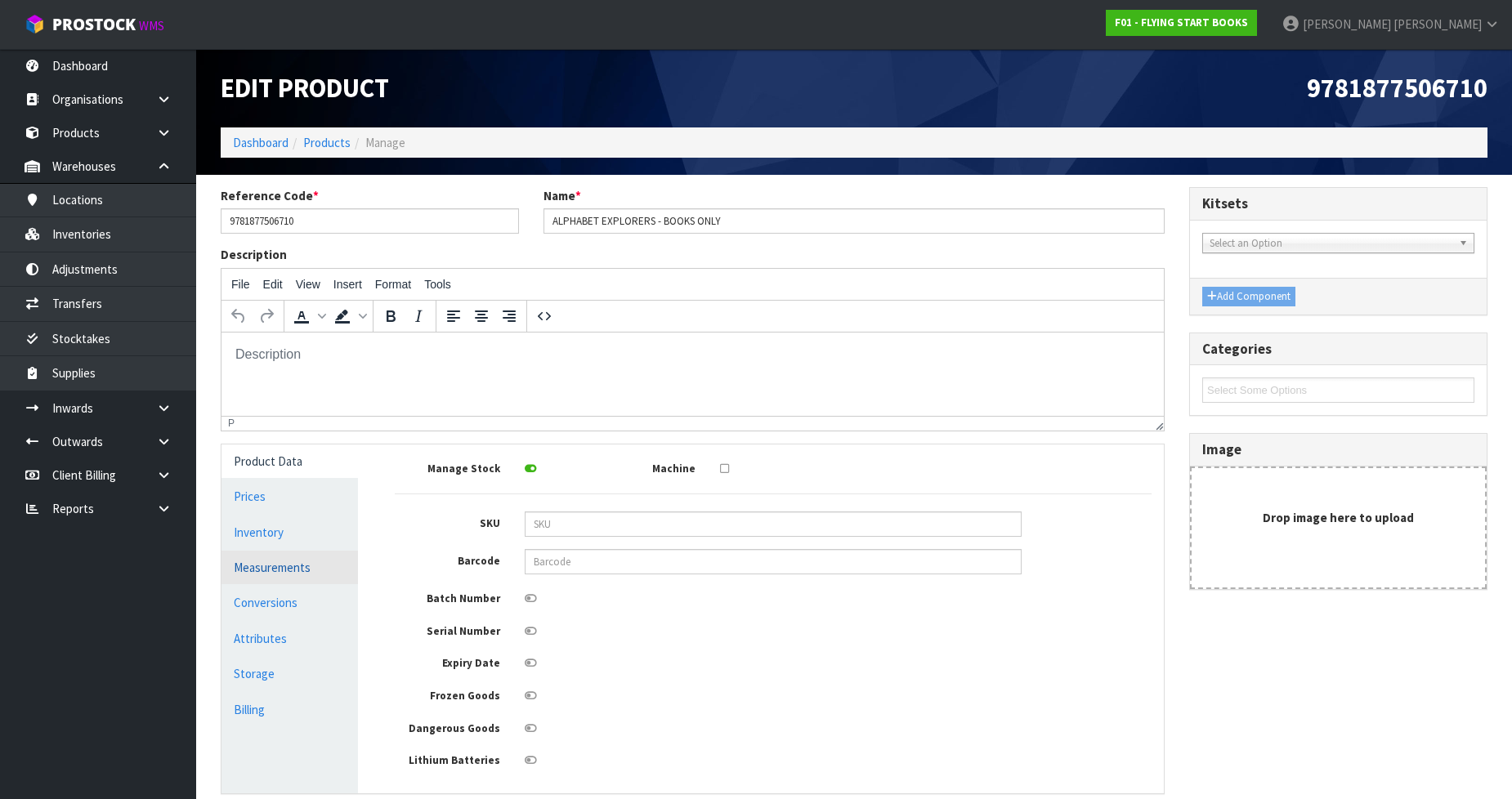
click at [279, 578] on link "Measurements" at bounding box center [290, 567] width 137 height 33
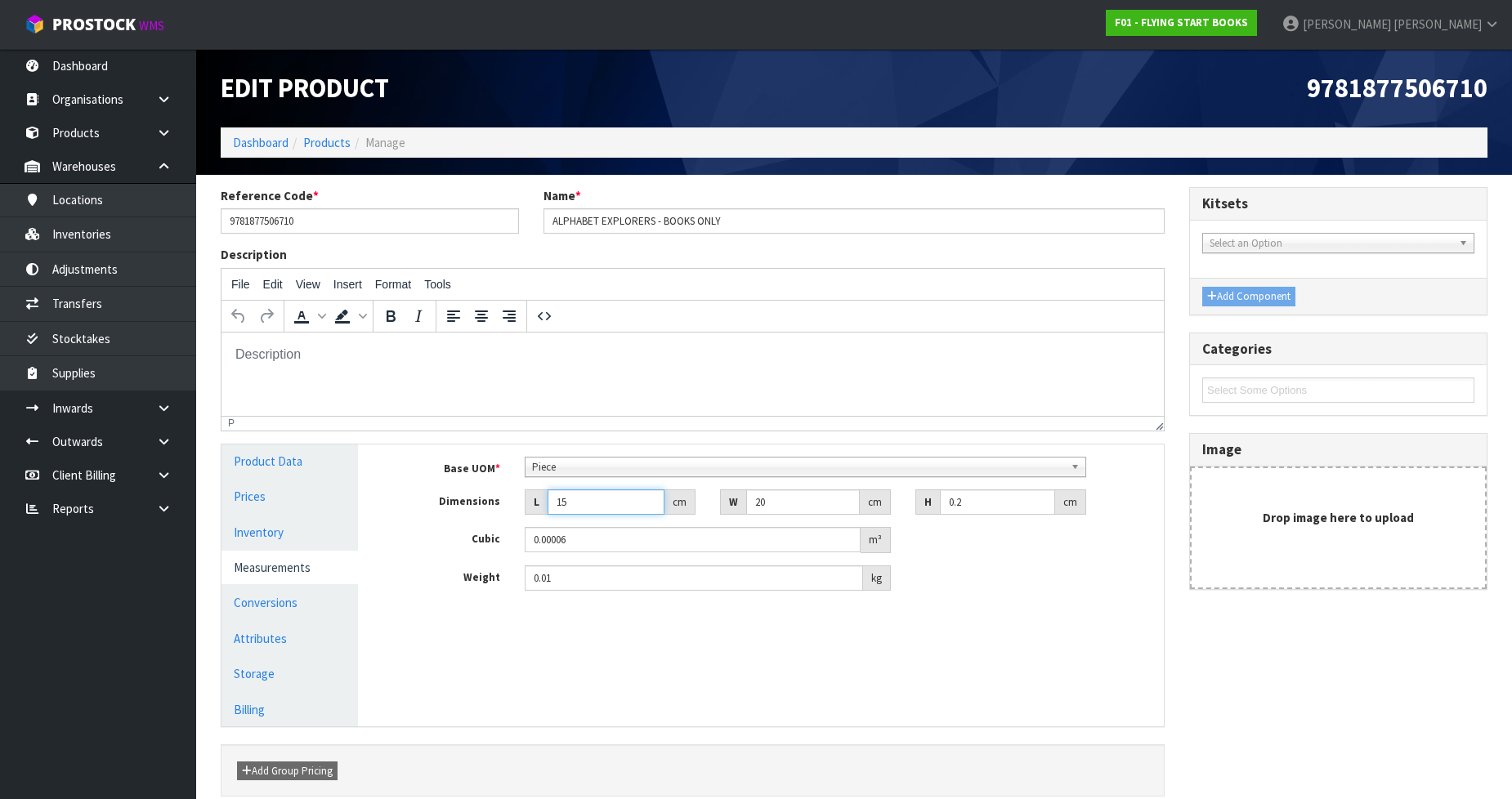
click at [595, 503] on input "15" at bounding box center [605, 502] width 116 height 25
type input "1"
type input "0.000003"
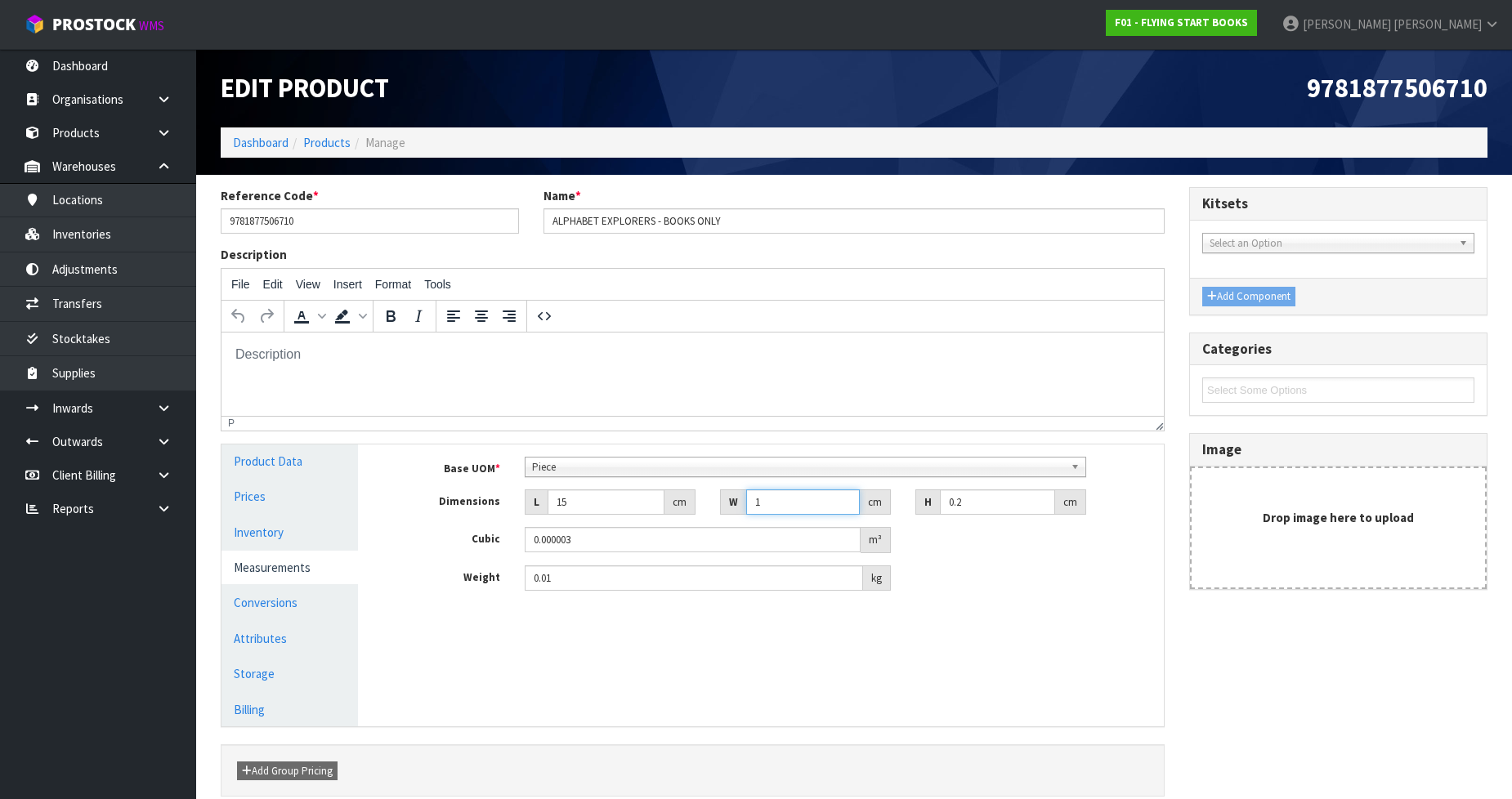
type input "13"
type input "0.000039"
type input "13.5"
type input "0.000041"
type input "13.5"
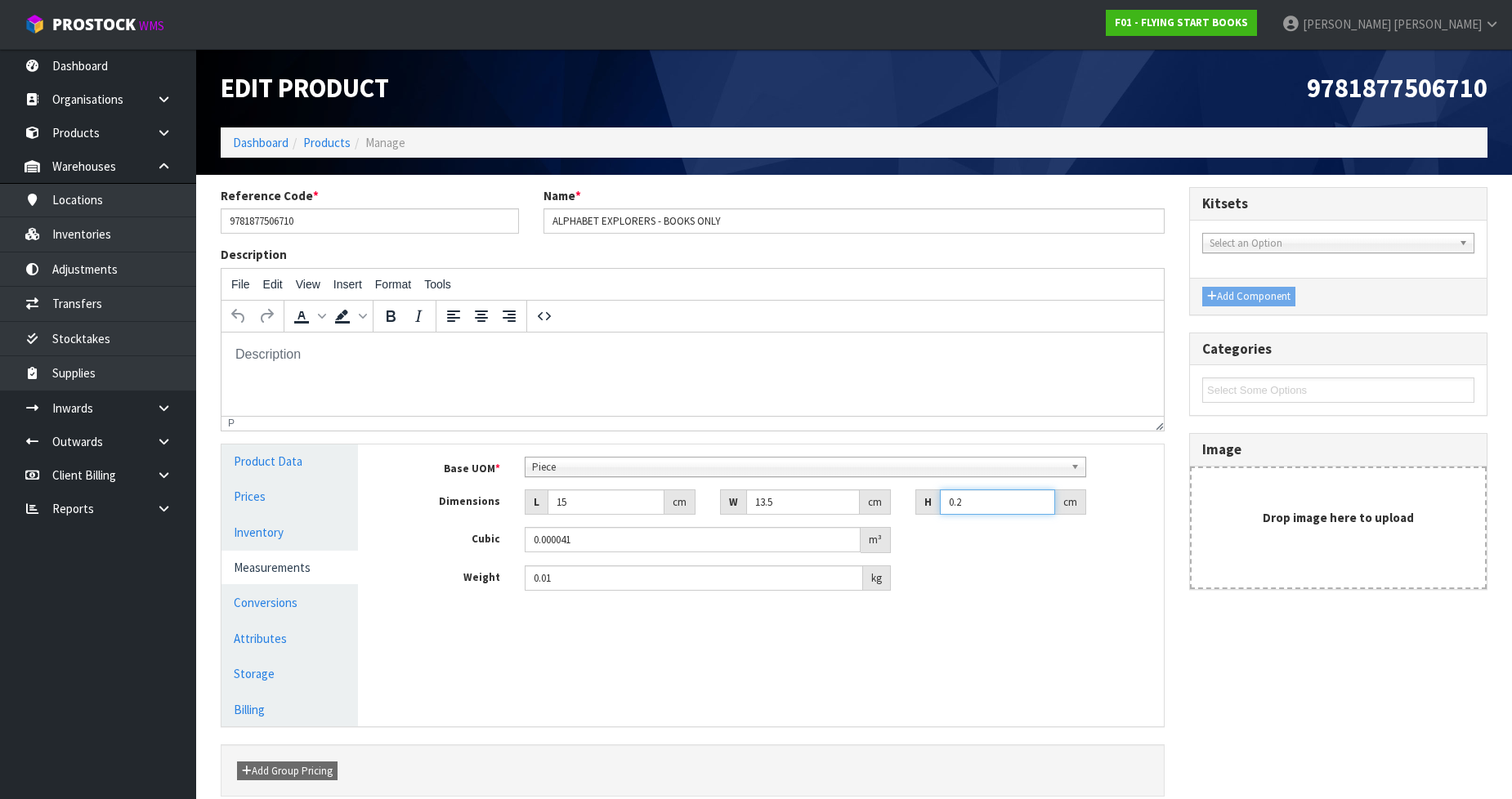
type input "6"
type input "0.001215"
type input "6.5"
type input "0.001316"
type input "6.5"
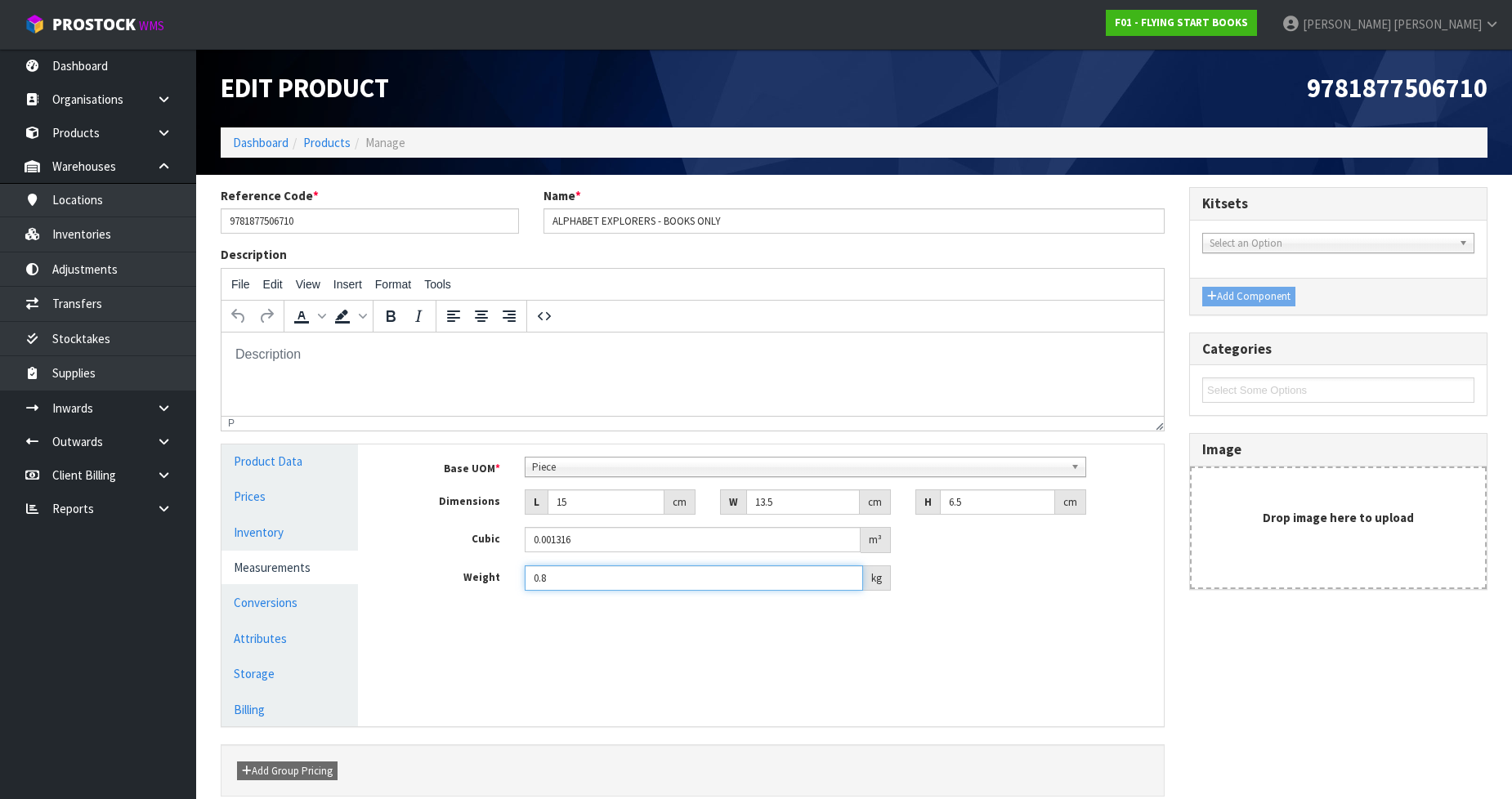
type input "0.8"
click at [543, 475] on span "Piece" at bounding box center [799, 466] width 532 height 19
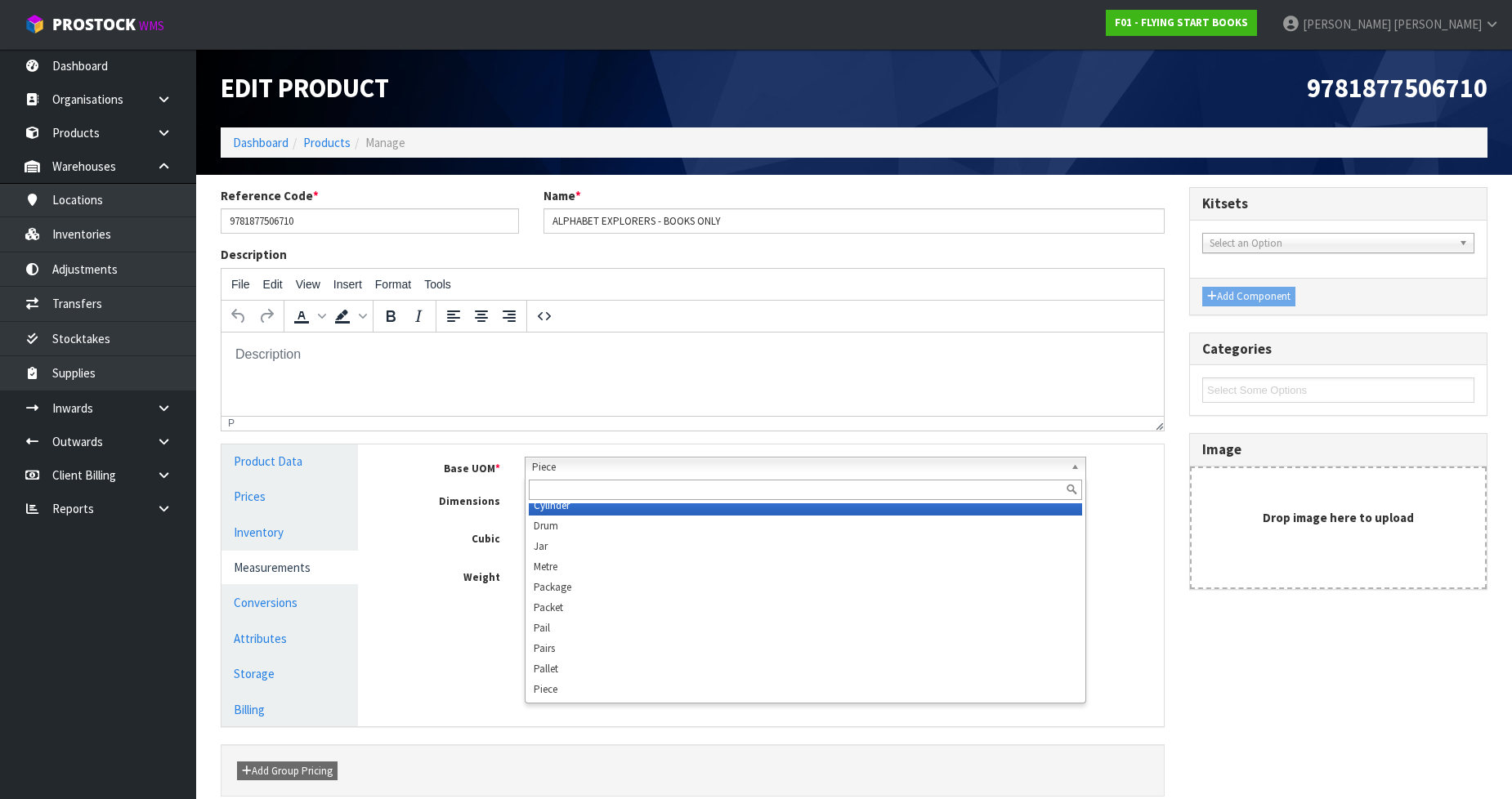
scroll to position [307, 0]
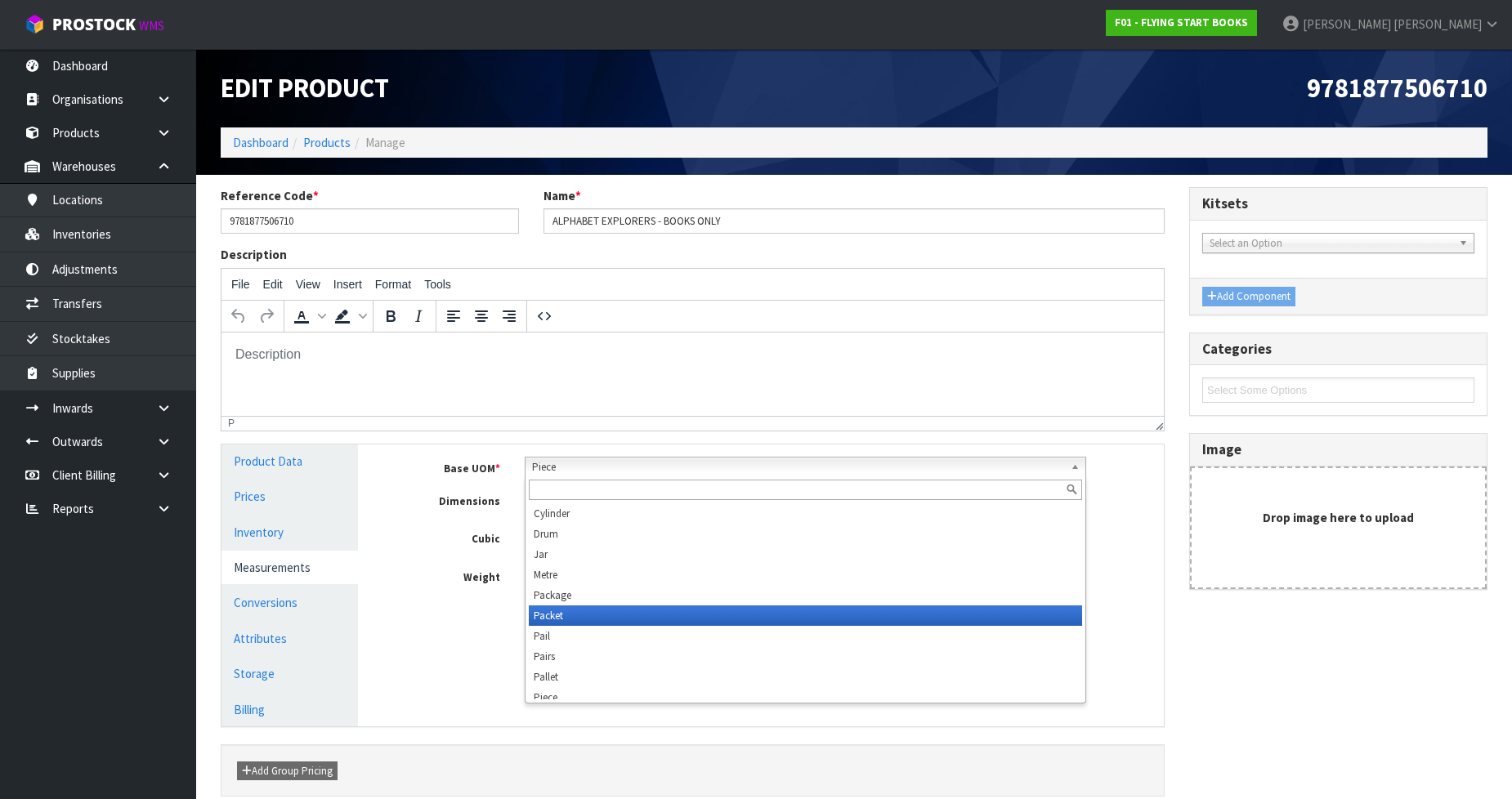
click at [629, 610] on li "Packet" at bounding box center [805, 615] width 554 height 20
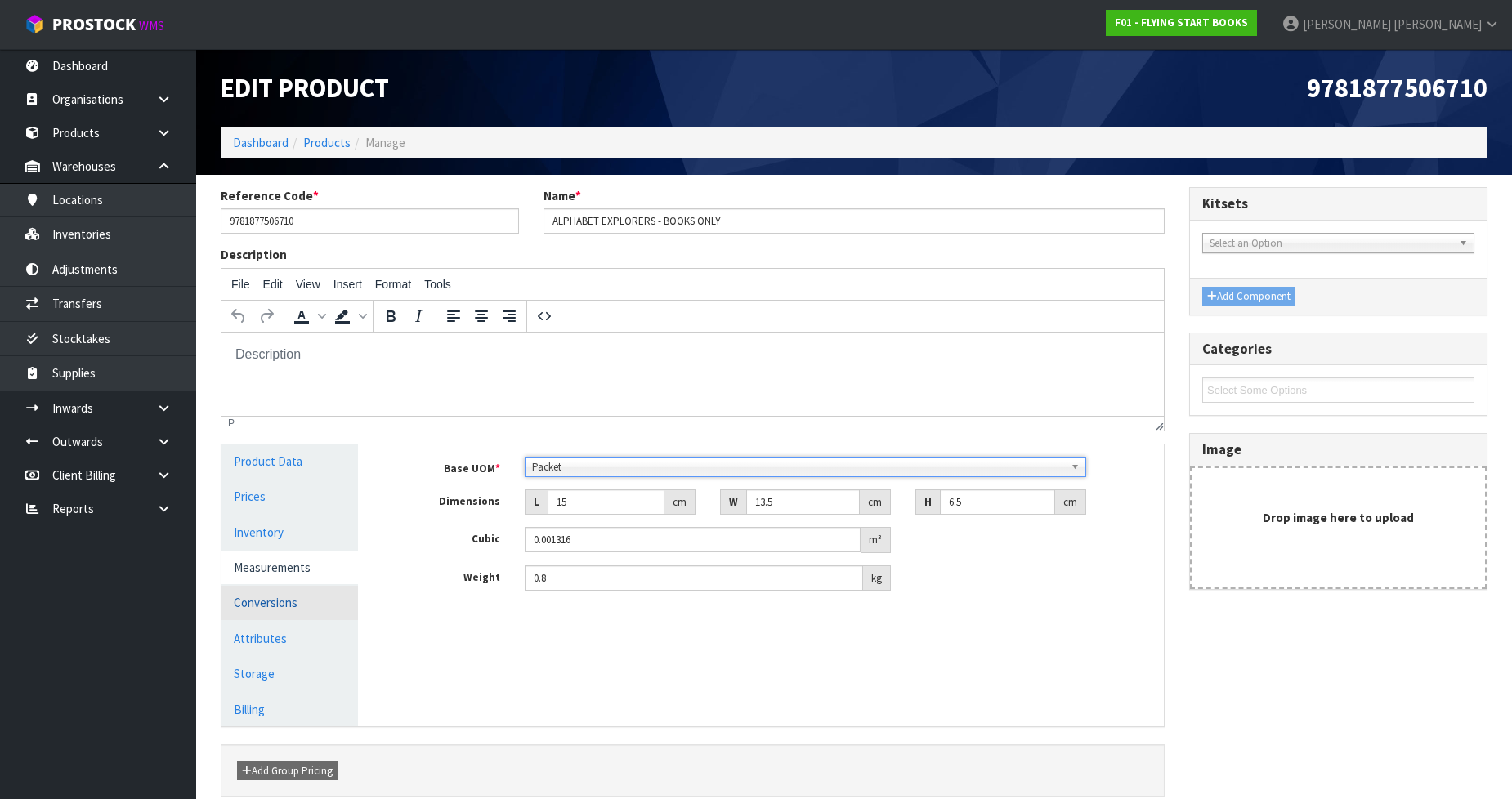
click at [308, 609] on link "Conversions" at bounding box center [290, 602] width 137 height 33
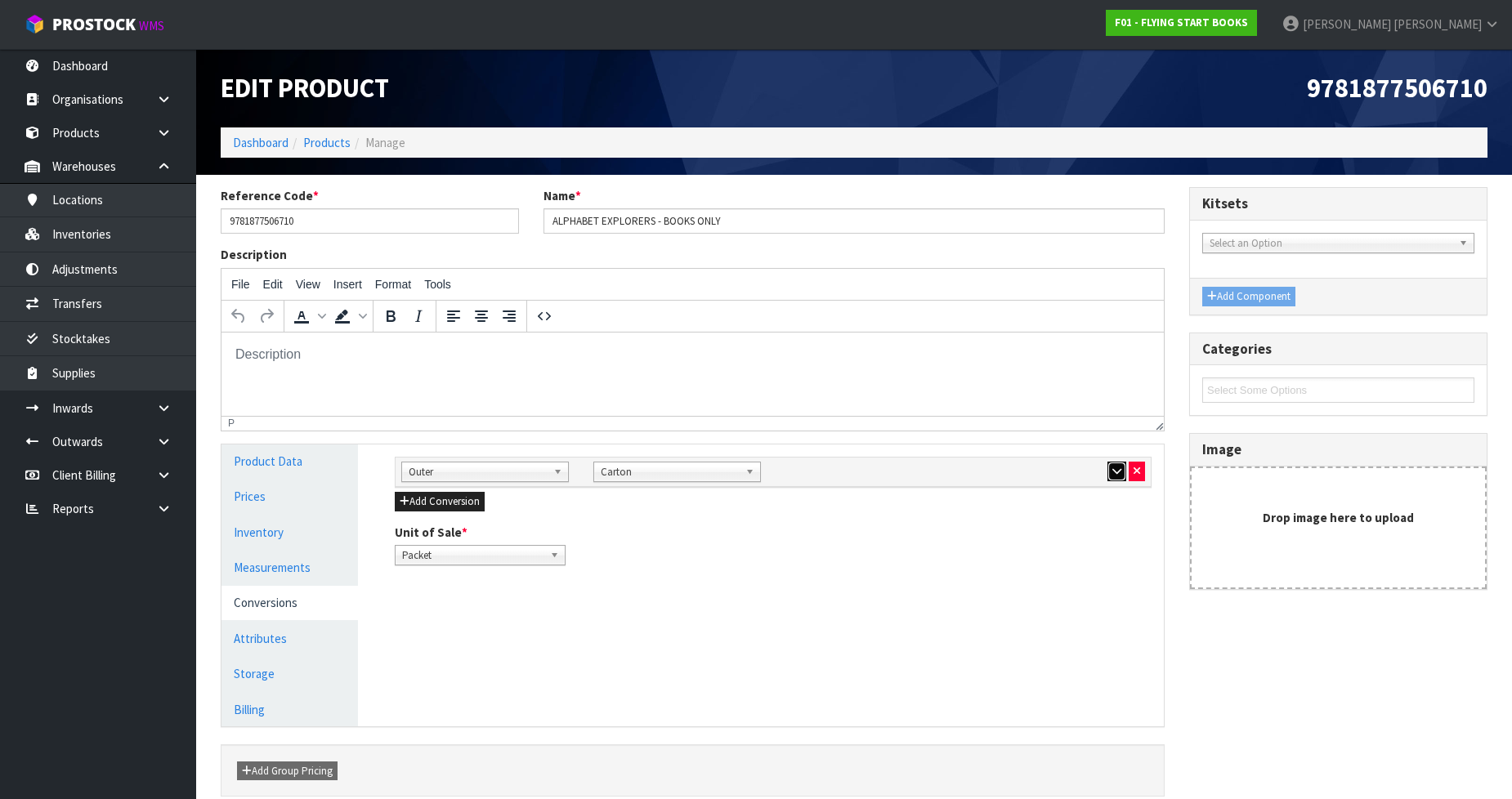
click at [1112, 478] on button "button" at bounding box center [1116, 471] width 18 height 19
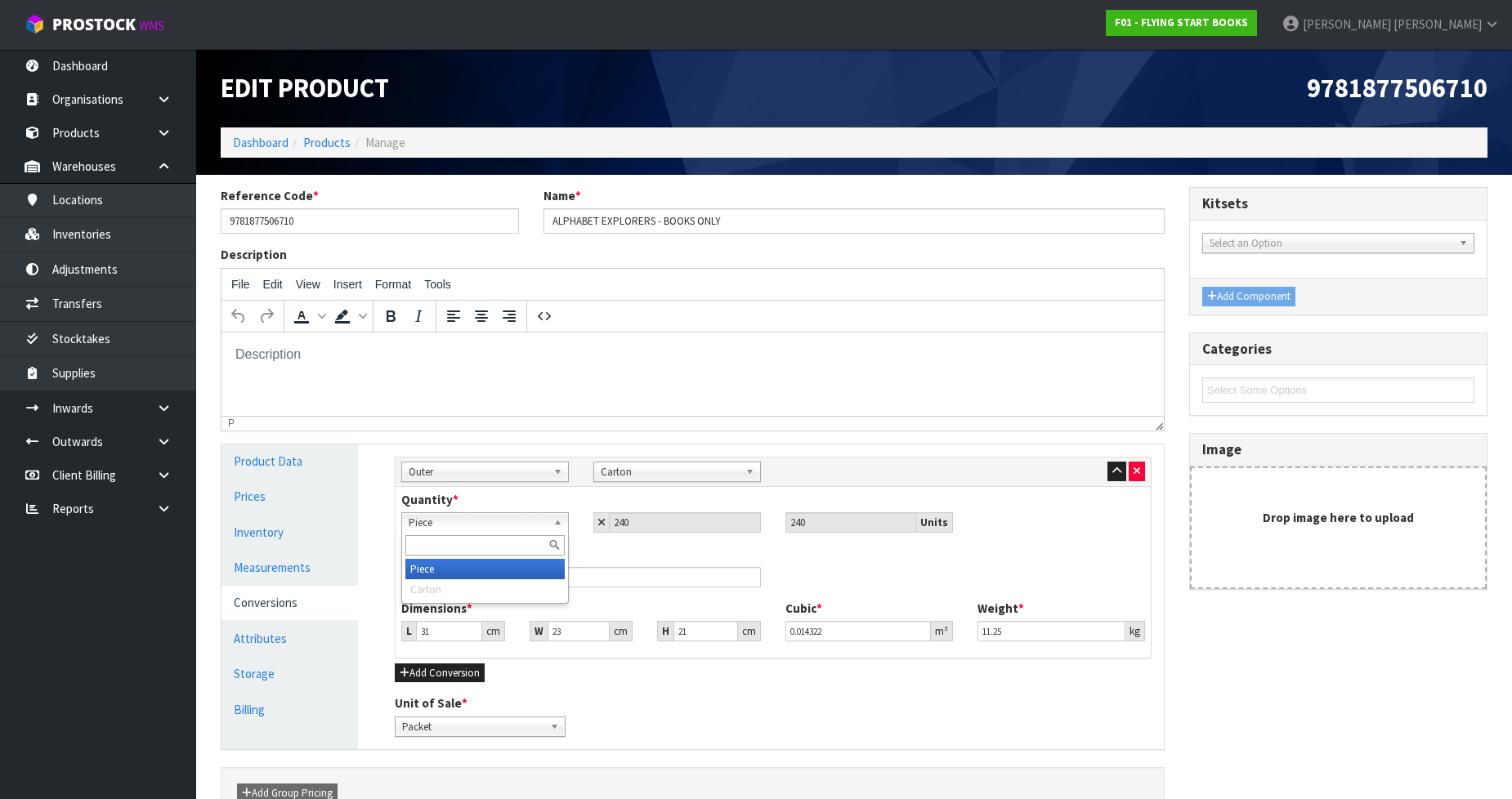
click at [462, 528] on span "Piece" at bounding box center [477, 522] width 138 height 19
click at [880, 535] on div "Quantity * Packet Carton Piece Piece Carton 240 240 Units" at bounding box center [773, 517] width 768 height 54
click at [1134, 472] on icon "button" at bounding box center [1136, 470] width 6 height 10
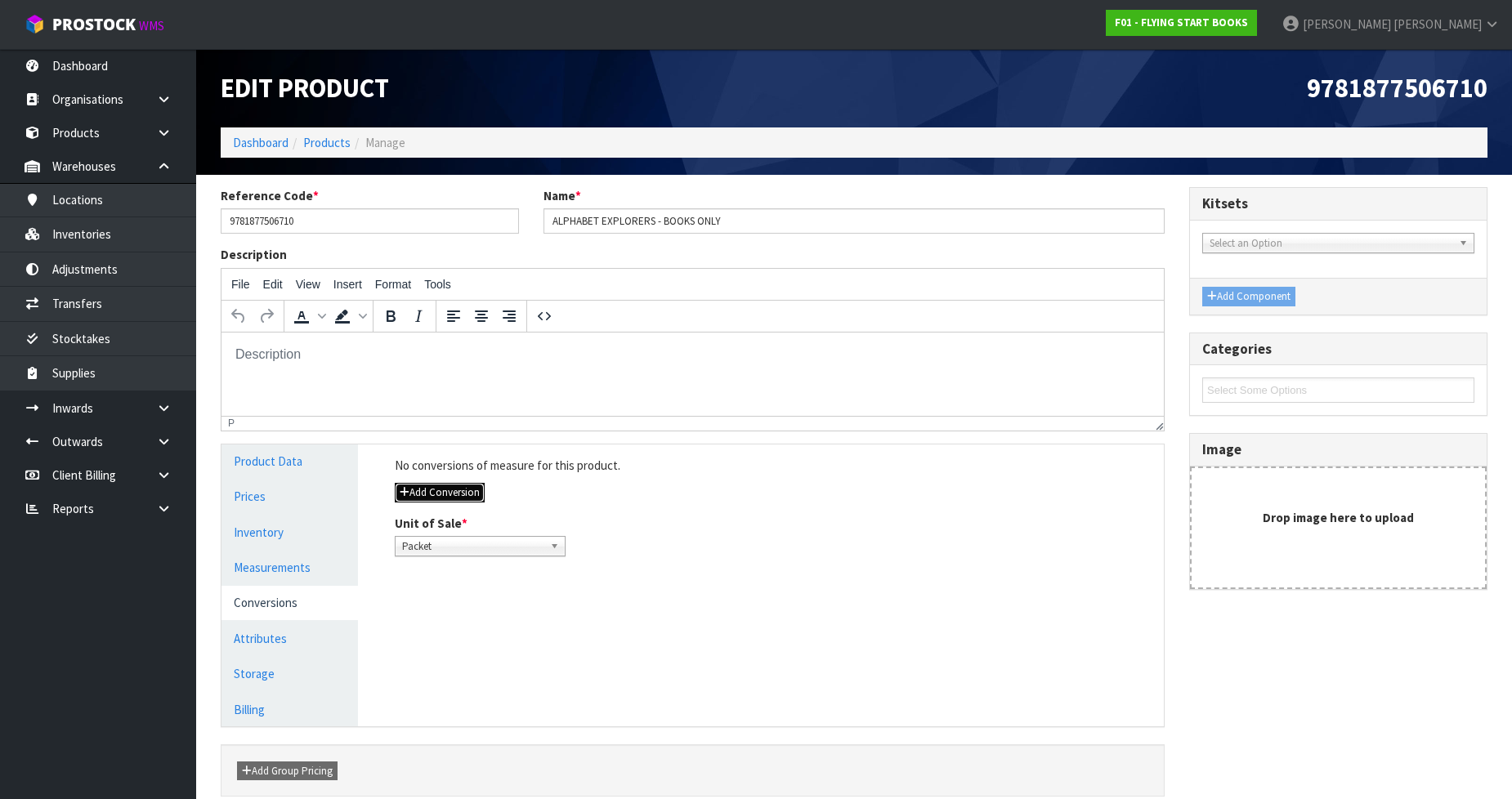
click at [462, 489] on button "Add Conversion" at bounding box center [439, 491] width 90 height 19
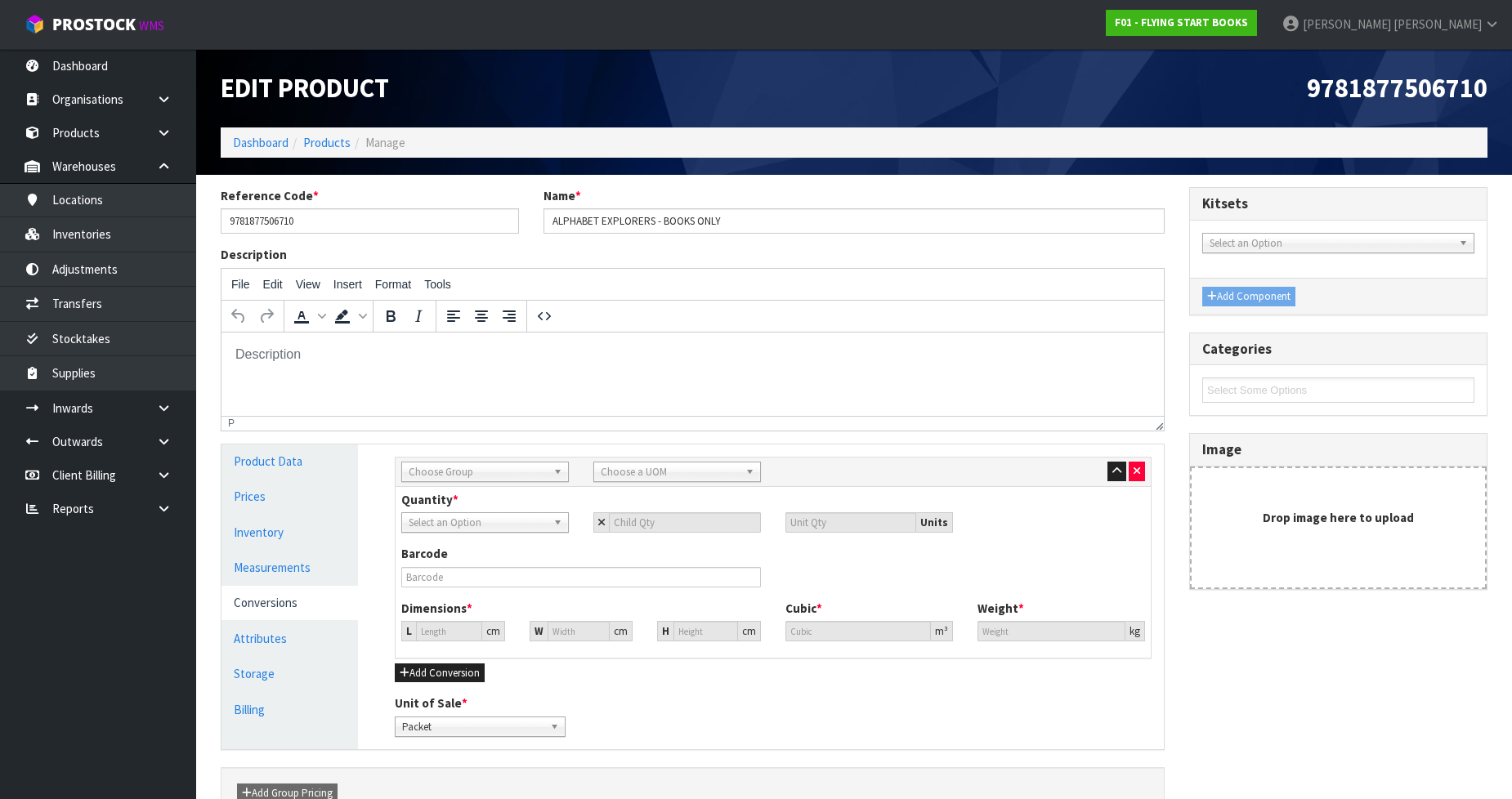
click at [495, 466] on span "Choose Group" at bounding box center [477, 471] width 138 height 19
click at [472, 569] on li "Pallet" at bounding box center [485, 579] width 159 height 20
click at [472, 567] on input "text" at bounding box center [580, 577] width 360 height 20
click at [486, 464] on span "Pallet" at bounding box center [477, 471] width 138 height 19
click at [479, 553] on li "Outer" at bounding box center [485, 559] width 159 height 20
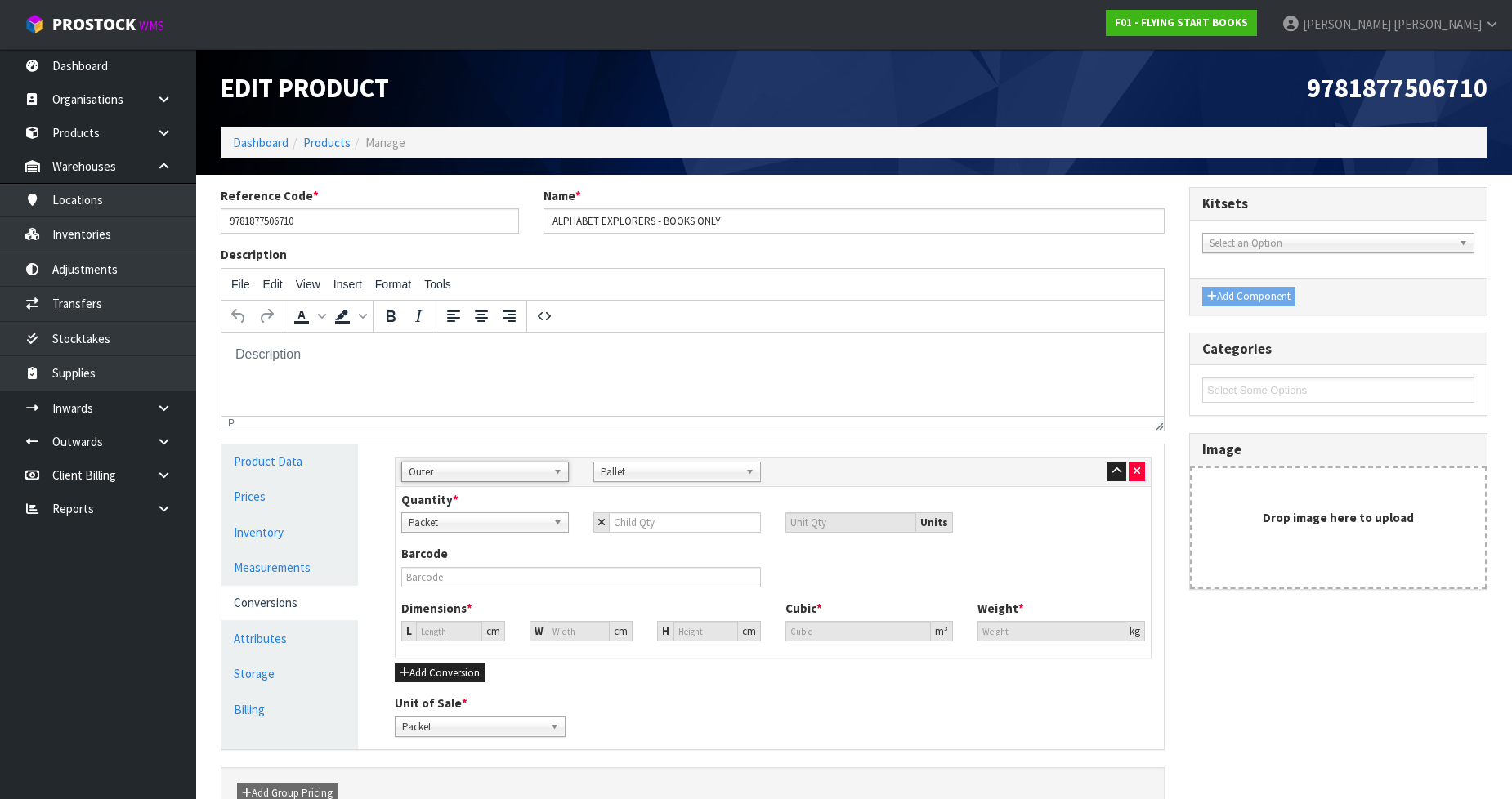
click at [643, 475] on span "Pallet" at bounding box center [669, 471] width 138 height 19
type input "CAR"
click at [638, 512] on li "Car ton" at bounding box center [677, 518] width 159 height 20
click at [639, 528] on input "number" at bounding box center [685, 522] width 152 height 20
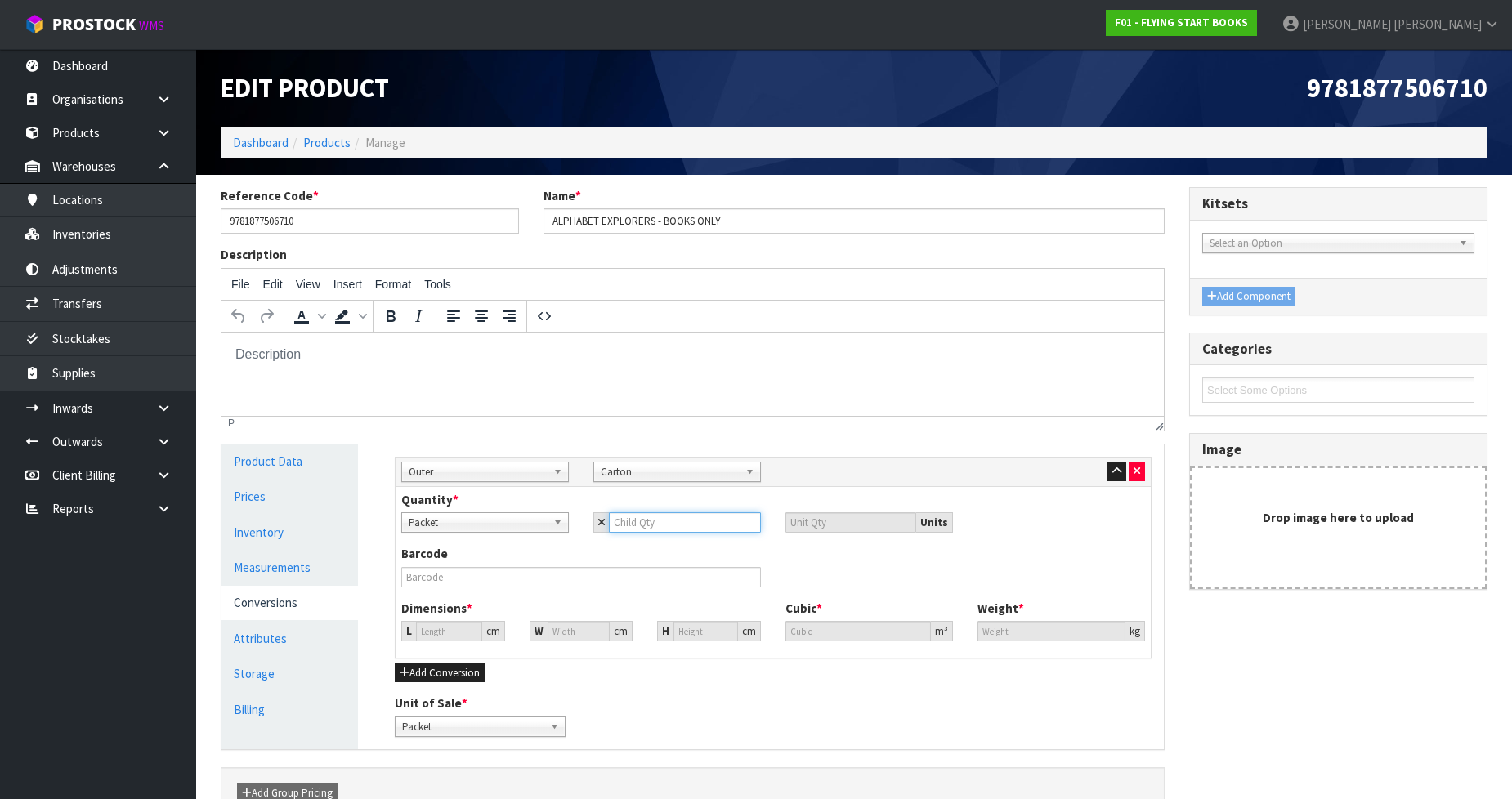
type input "1"
type input "18"
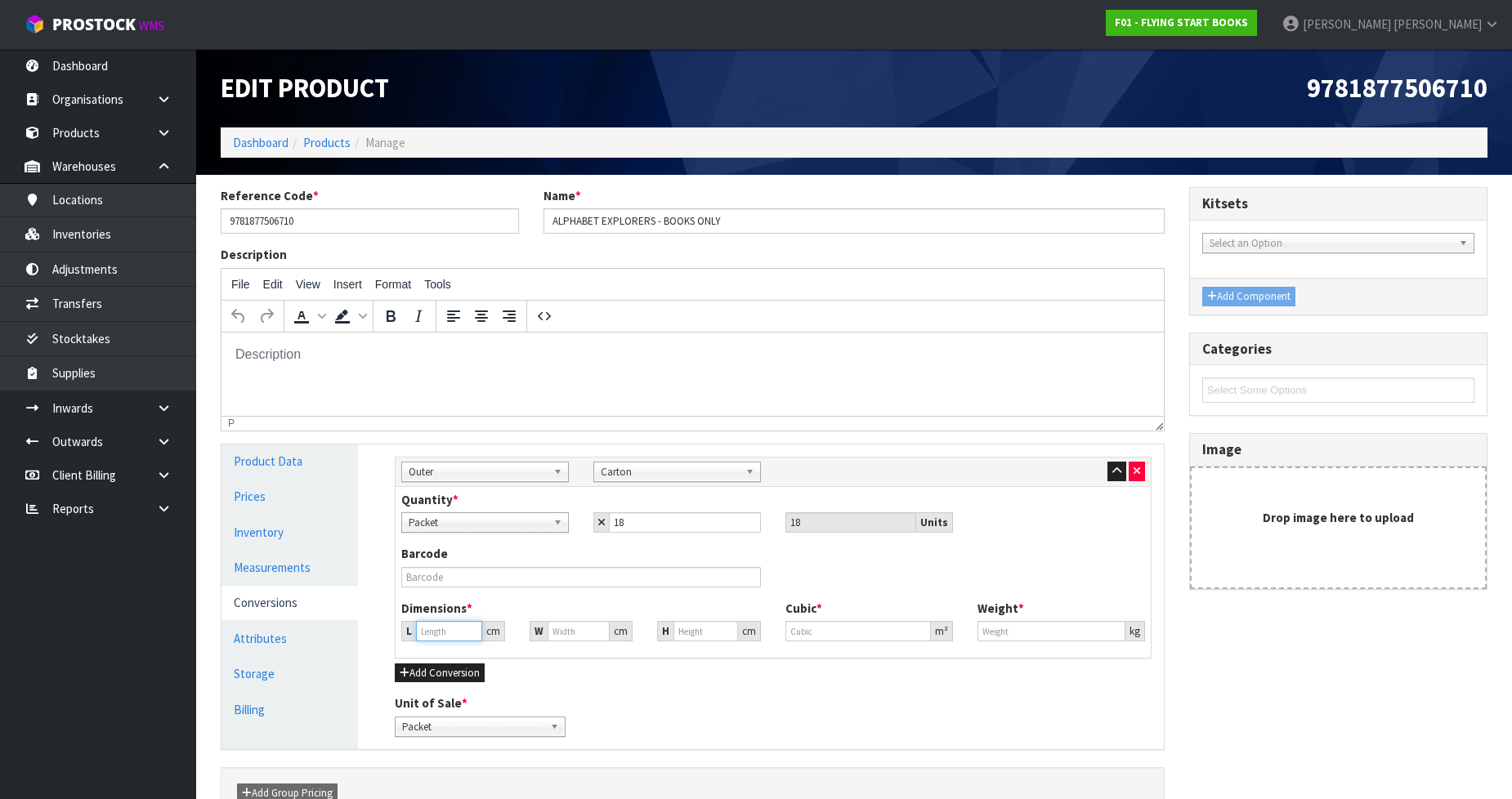
type input "28.719"
type input "0.023688"
type input "14.4"
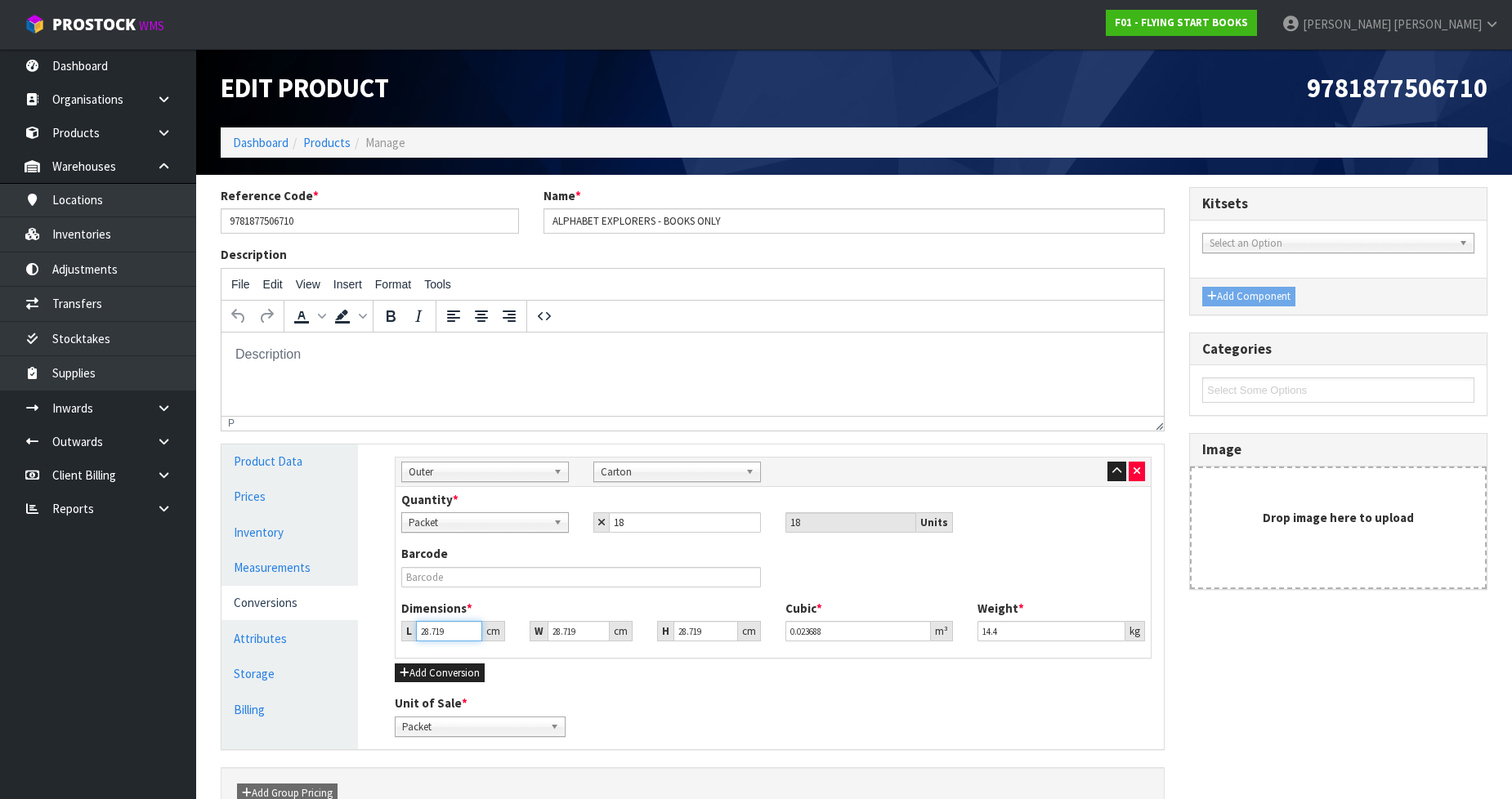
click at [449, 633] on input "28.719" at bounding box center [449, 631] width 67 height 20
click at [450, 633] on input "28.719" at bounding box center [449, 631] width 67 height 20
type input "3"
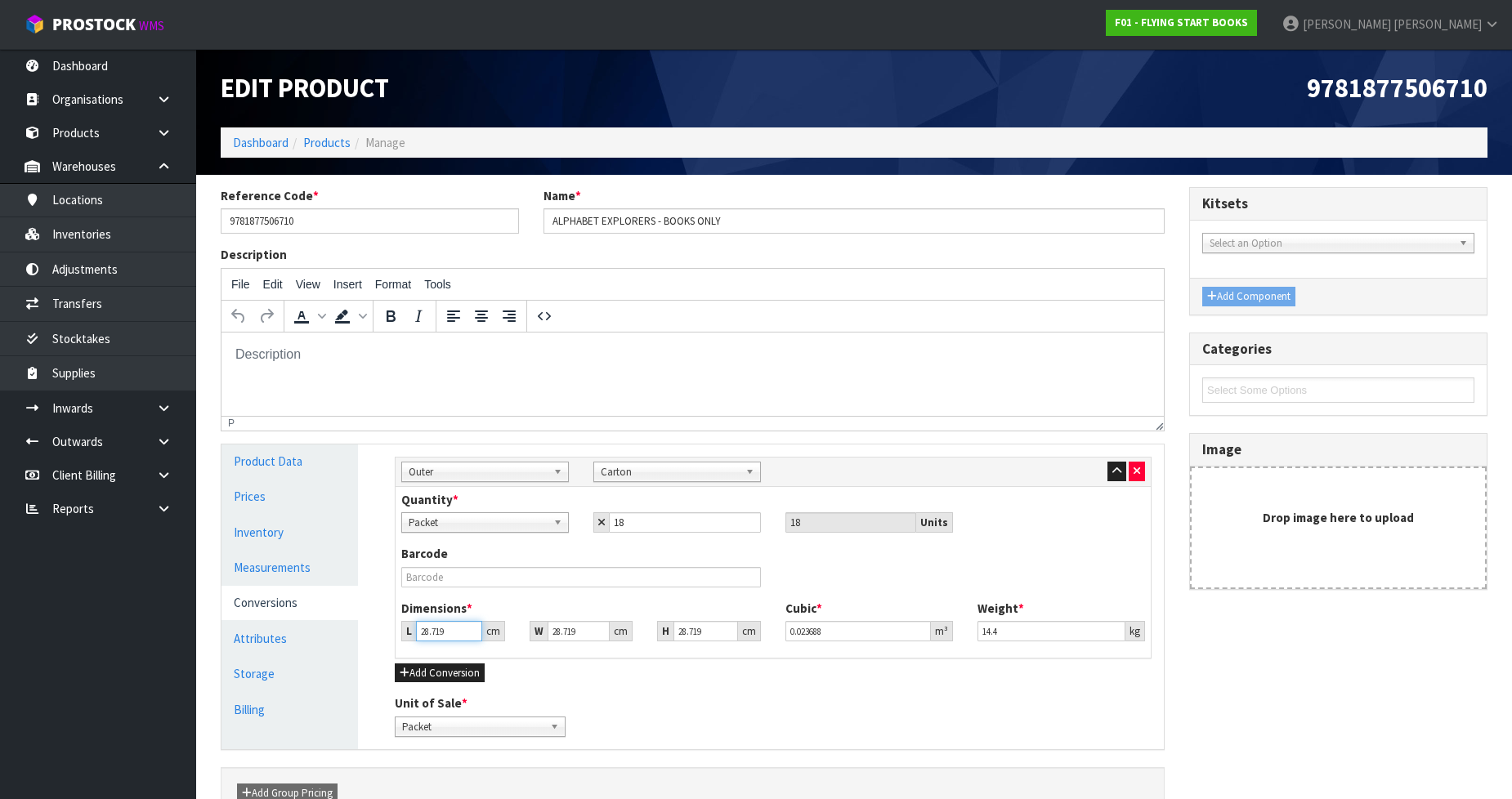
type input "0.002474"
type input "31"
type input "0.025568"
type input "31"
type input "2"
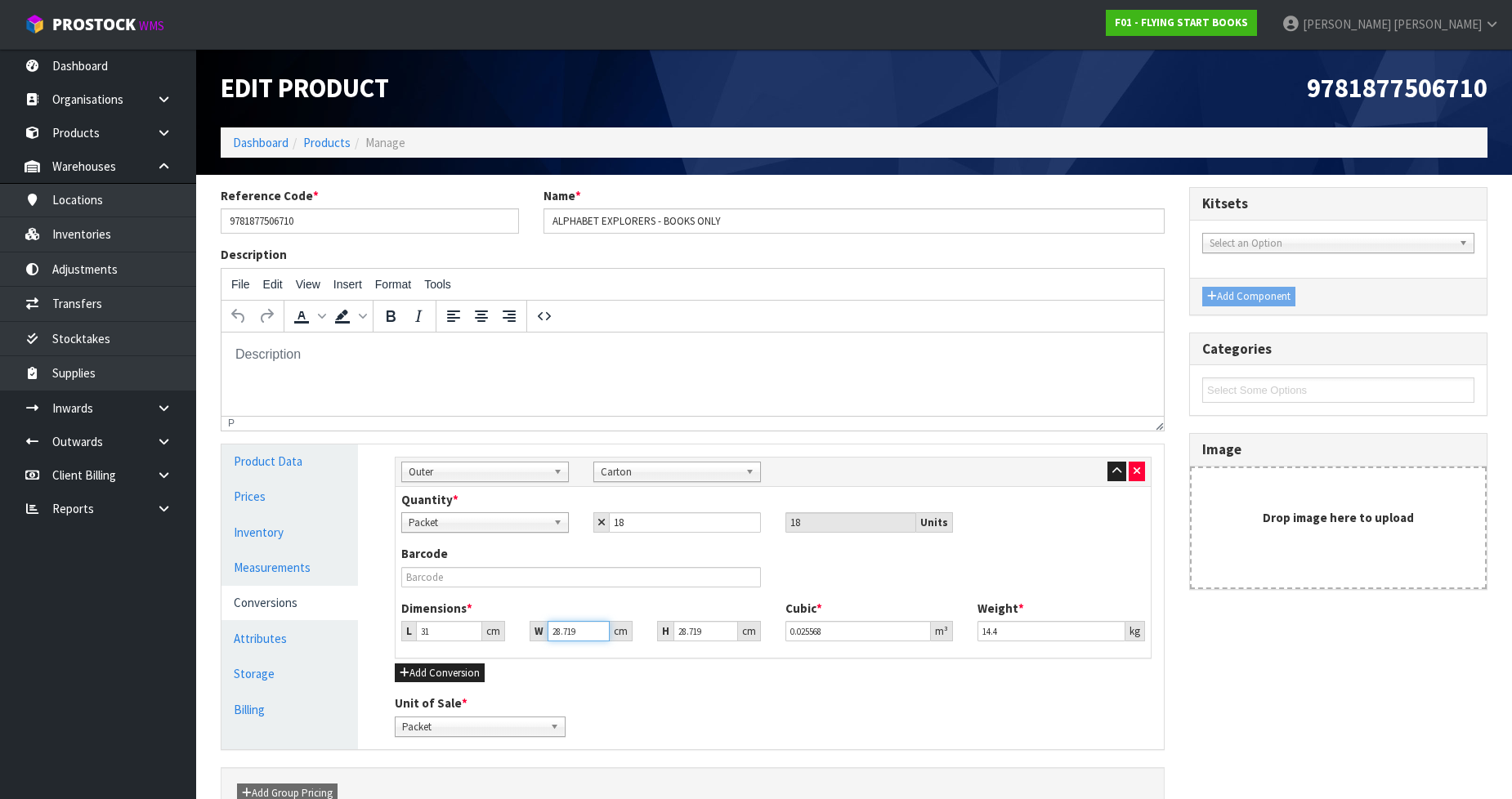
type input "0.001781"
type input "23"
type input "0.020477"
type input "23"
type input "2"
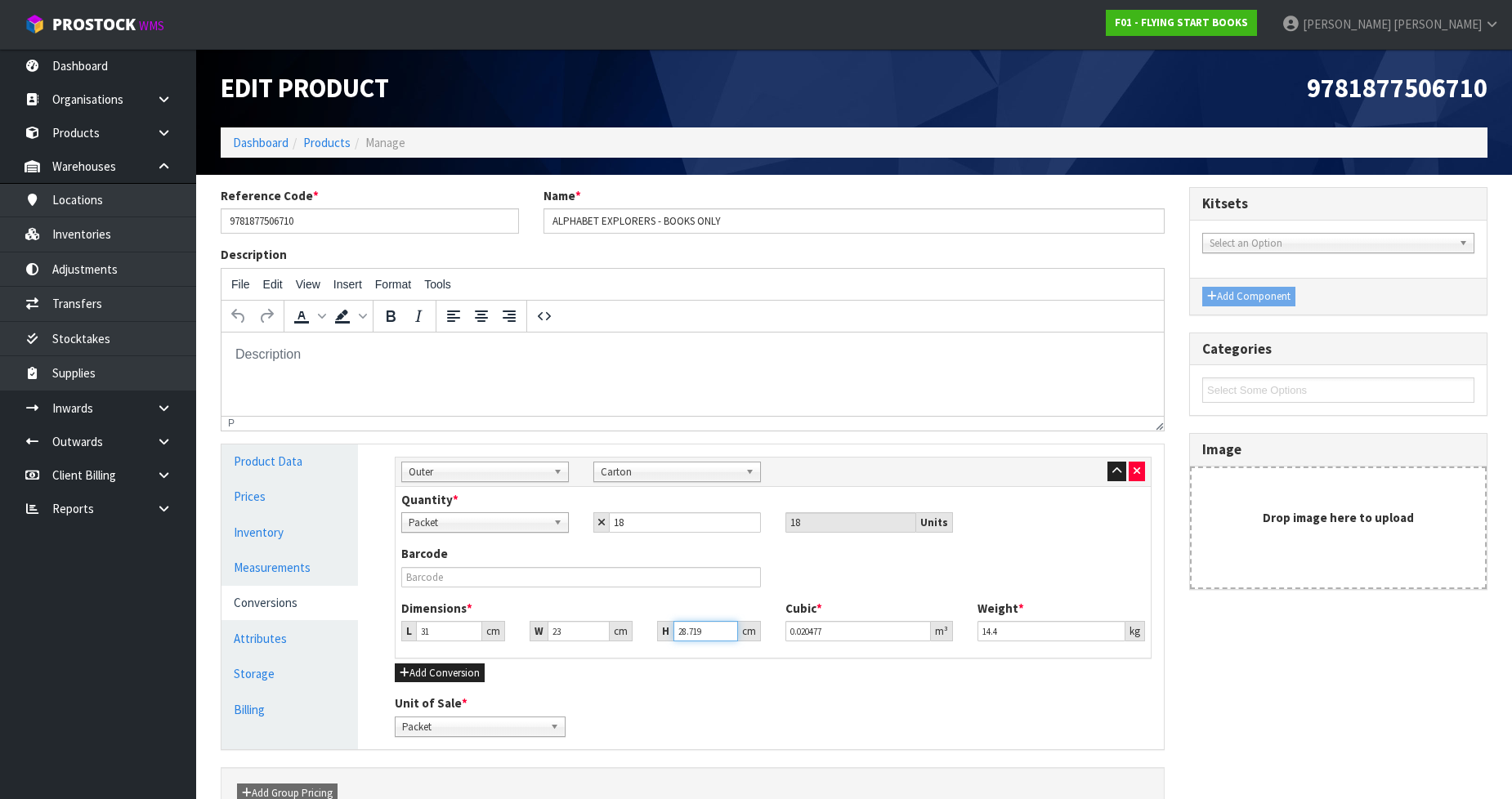
type input "0.001426"
type input "21"
type input "0.014973"
type input "21"
type input "11.25"
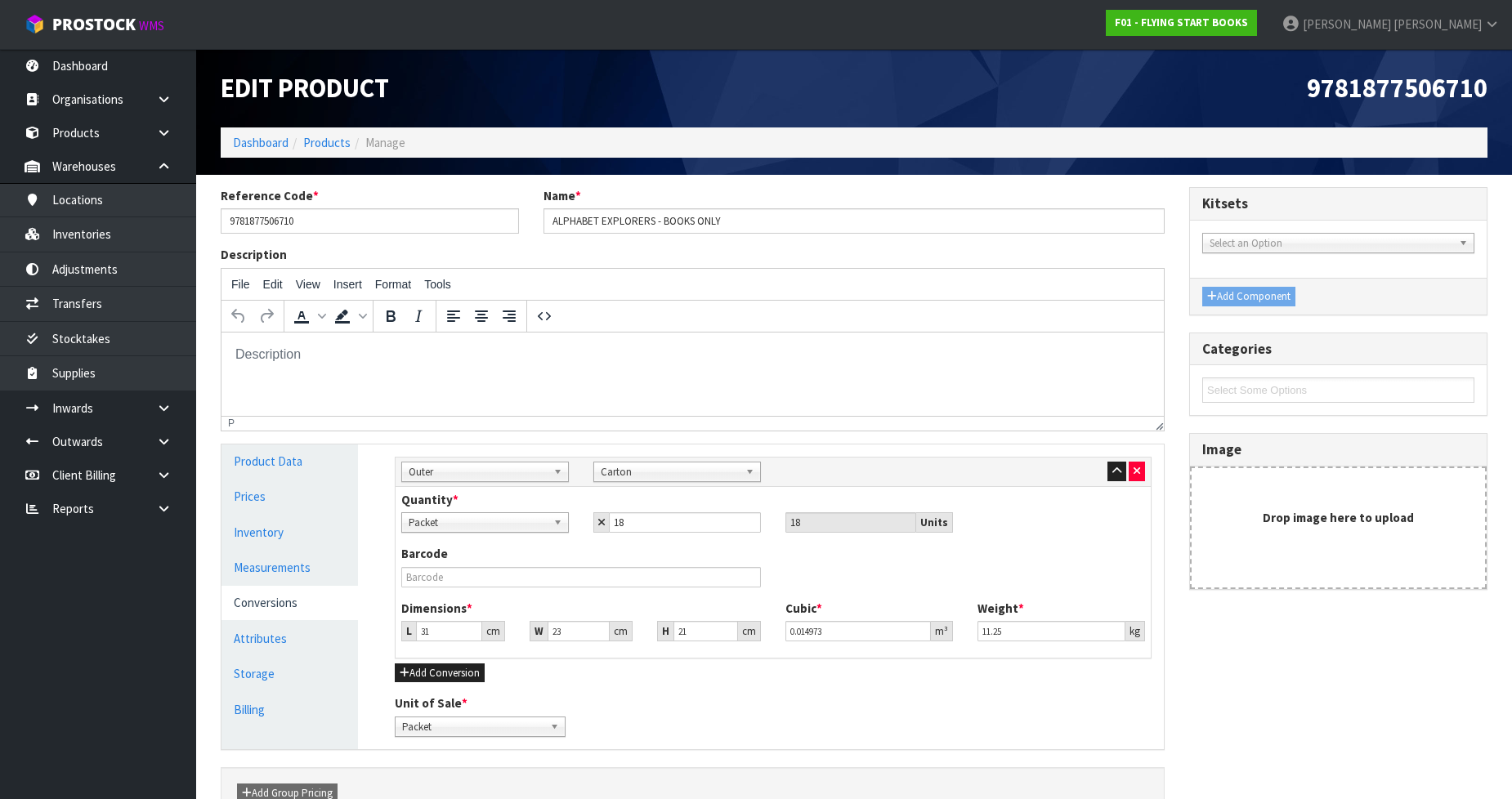
click at [626, 672] on div "Add Conversion" at bounding box center [773, 672] width 757 height 19
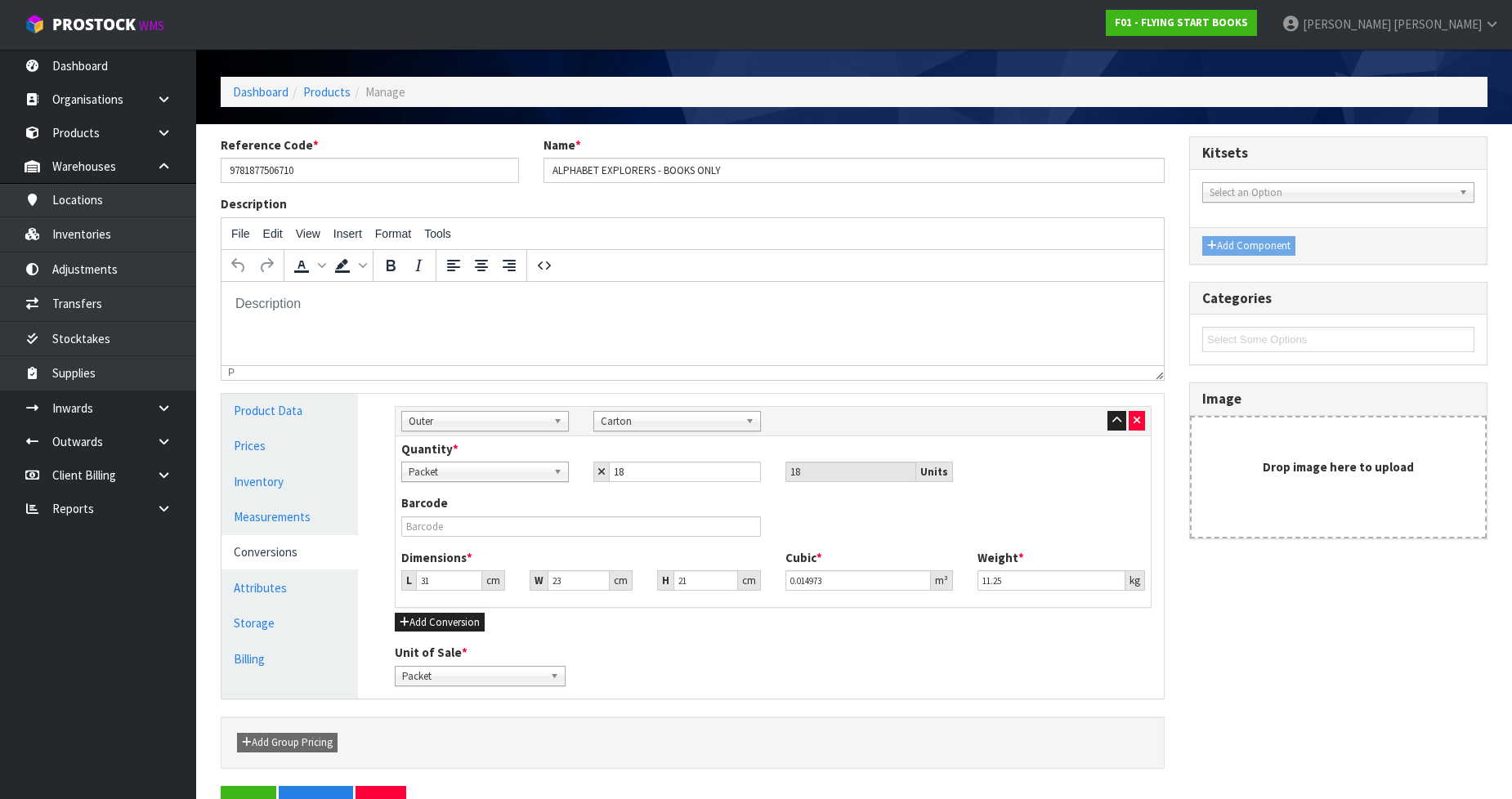
scroll to position [96, 0]
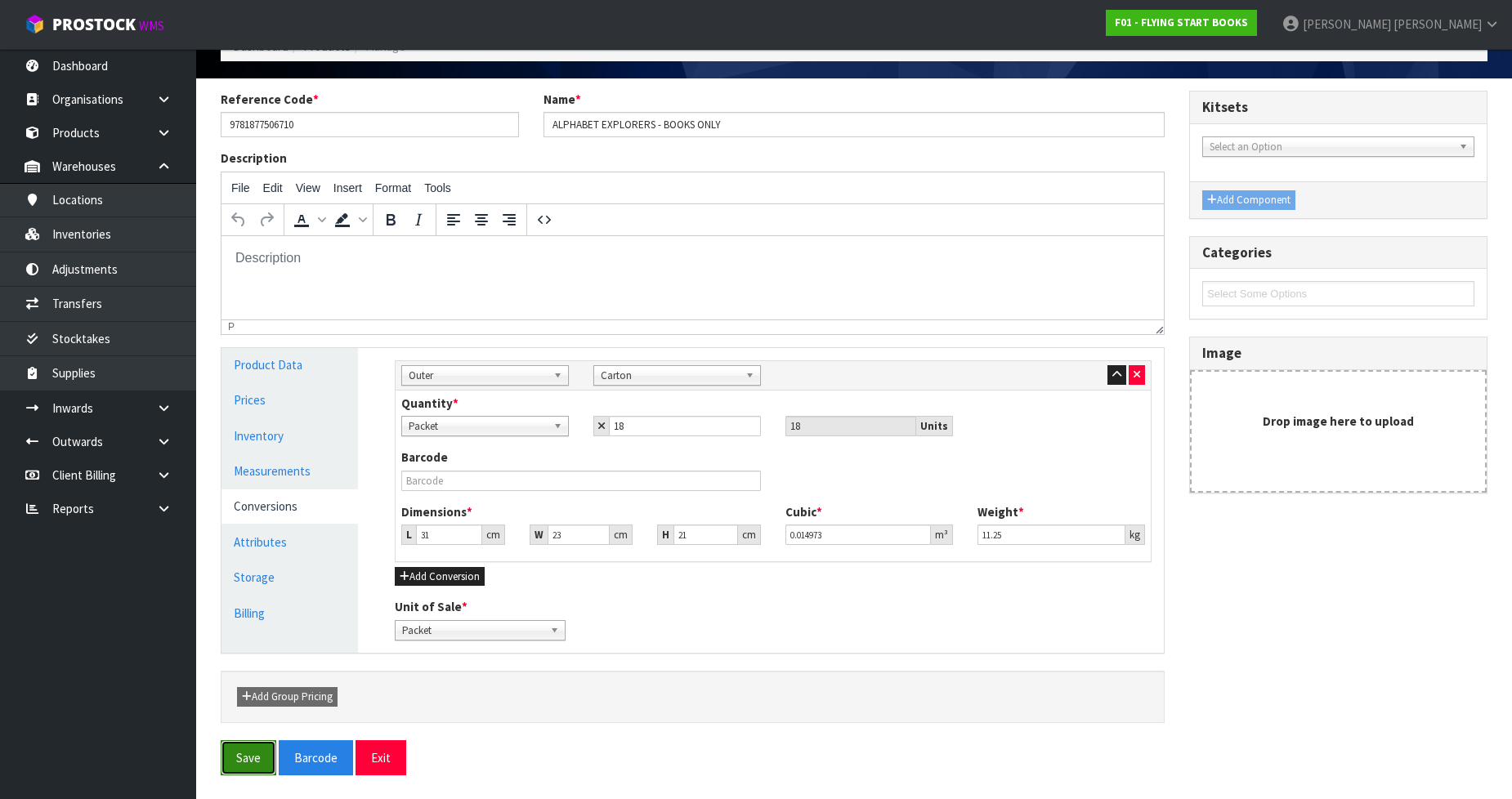
click at [238, 760] on button "Save" at bounding box center [249, 757] width 55 height 35
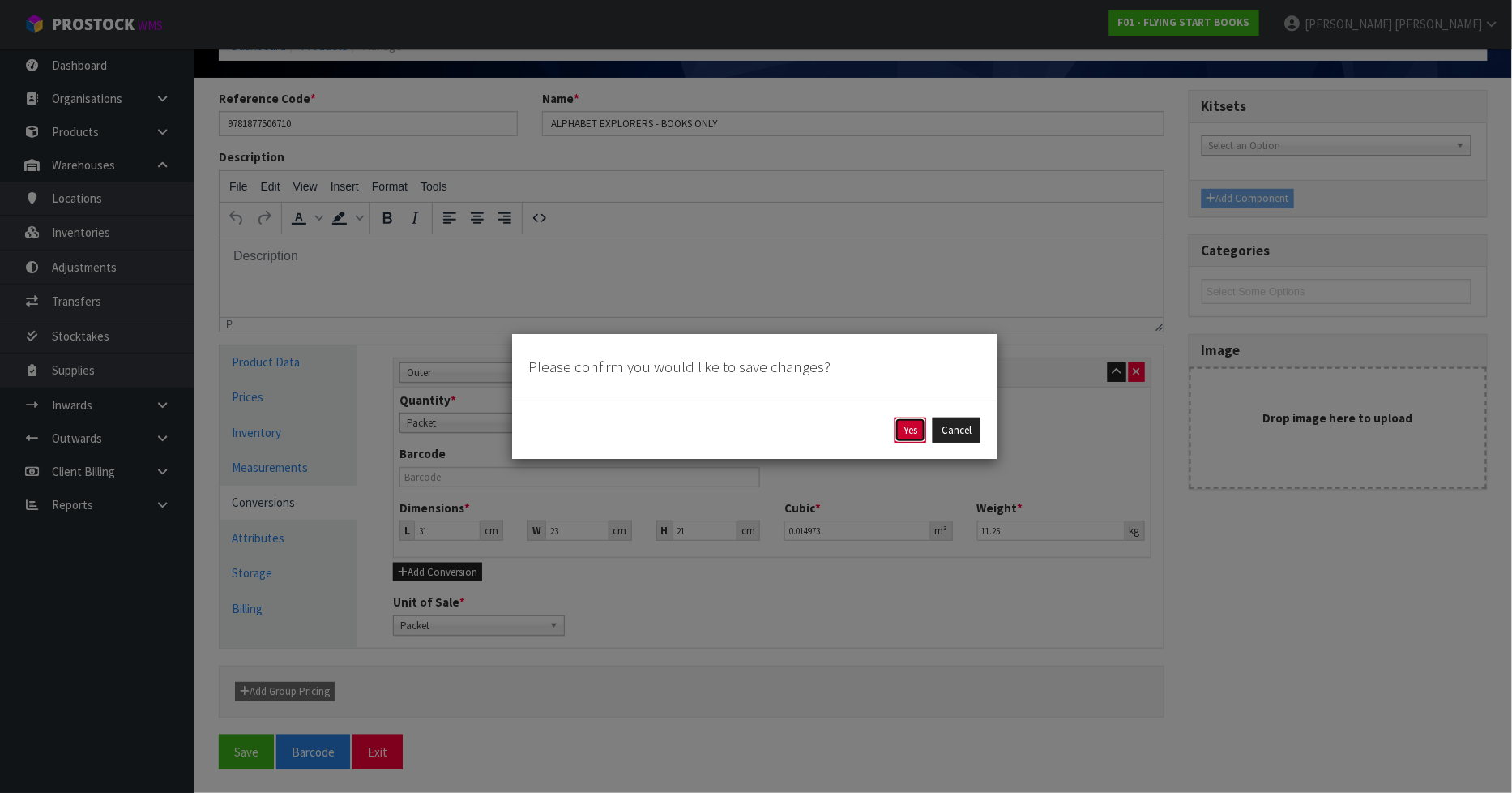
click at [903, 430] on button "Yes" at bounding box center [910, 430] width 31 height 26
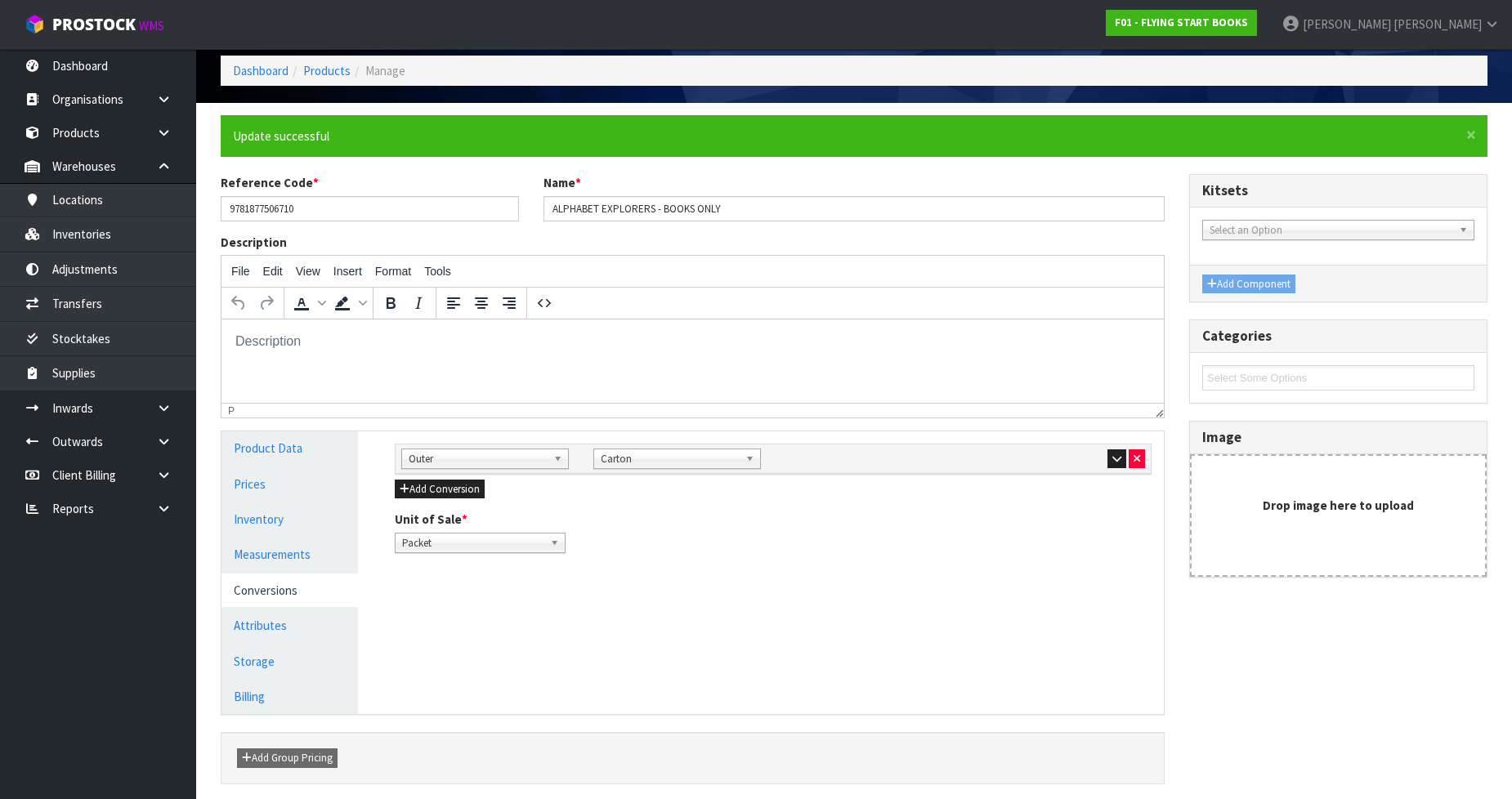
scroll to position [133, 0]
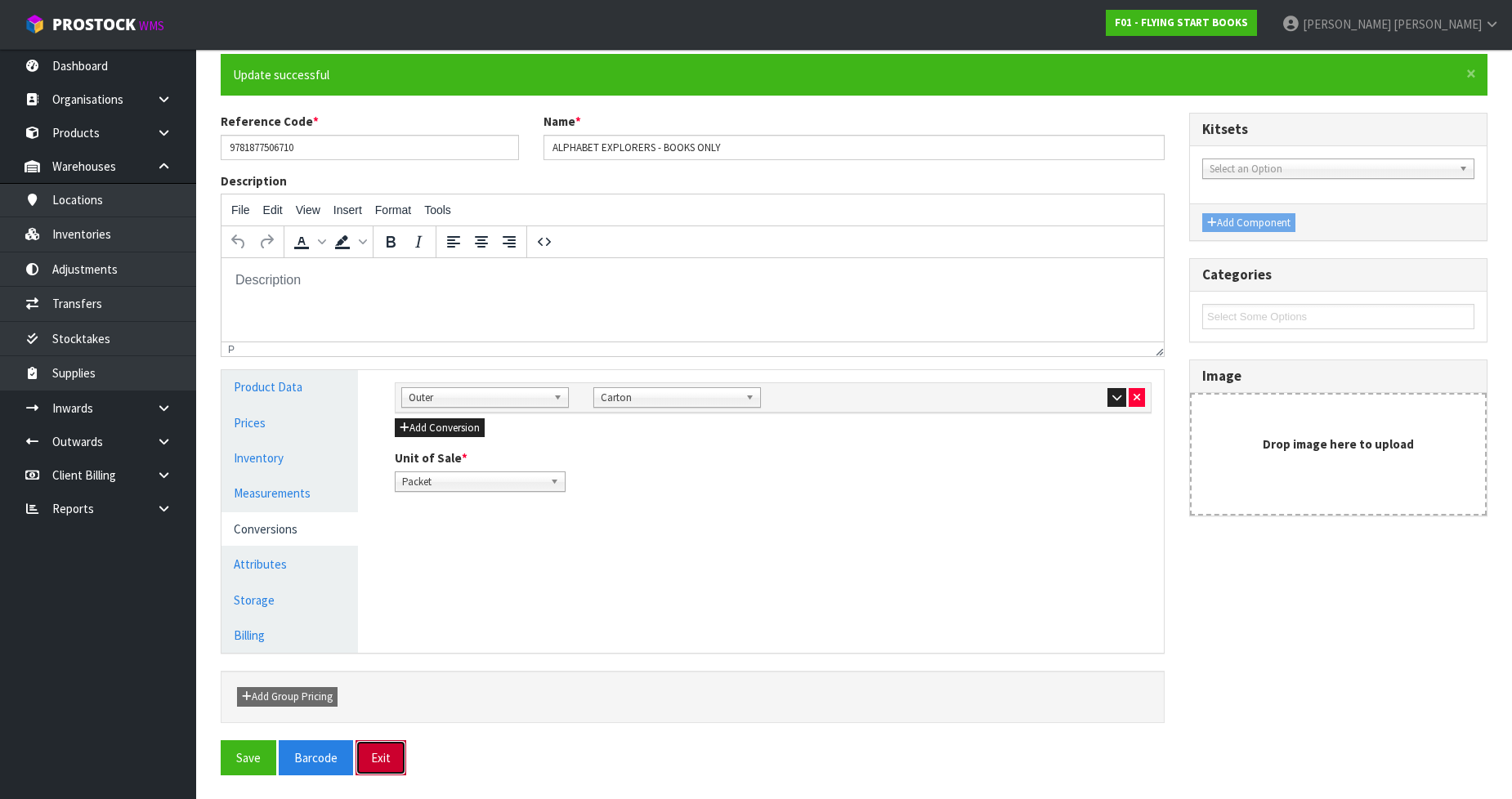
click at [371, 759] on button "Exit" at bounding box center [381, 757] width 51 height 35
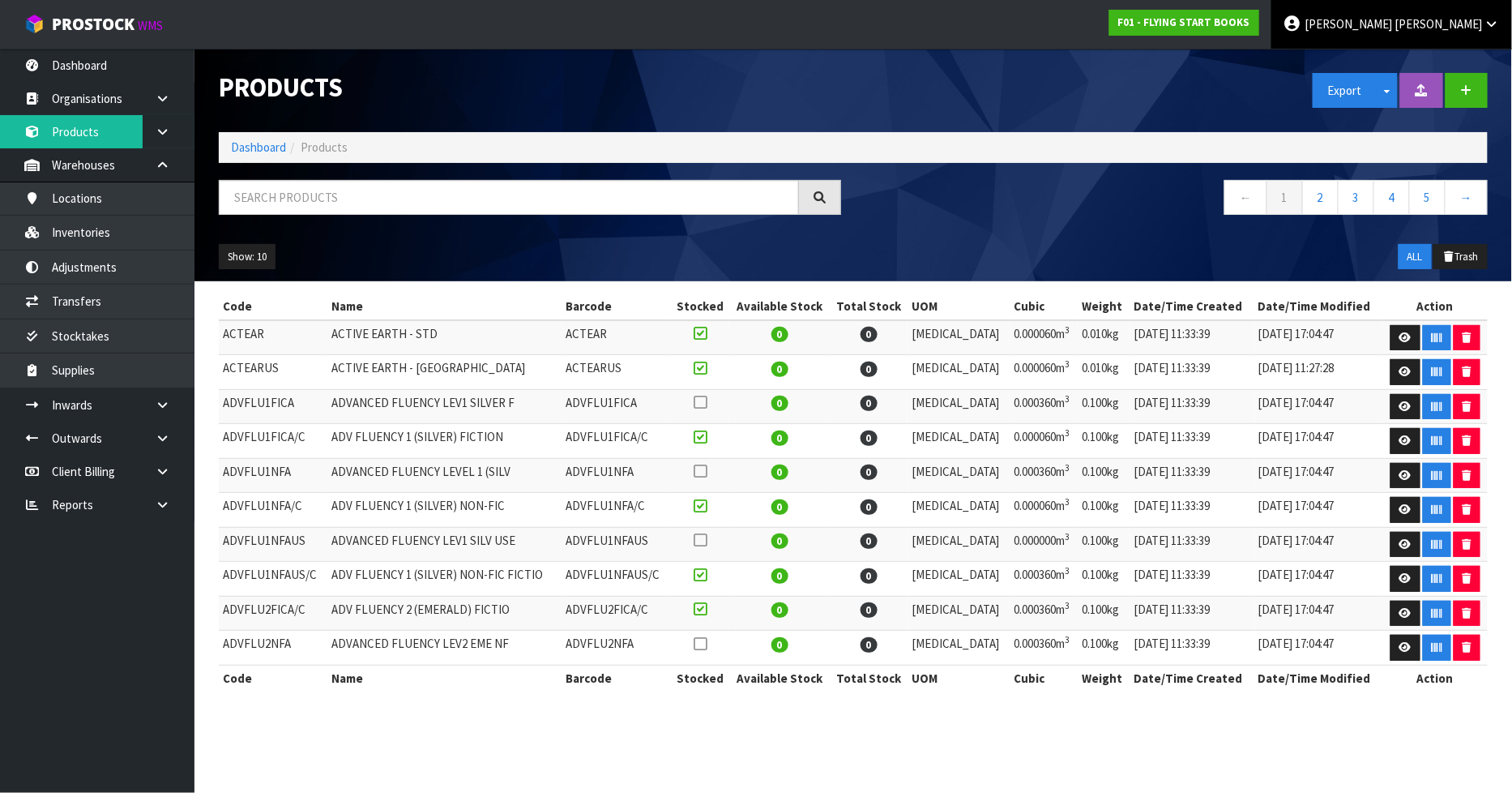
click at [1485, 20] on icon at bounding box center [1492, 23] width 16 height 12
click at [1450, 54] on link "Logout" at bounding box center [1447, 64] width 128 height 22
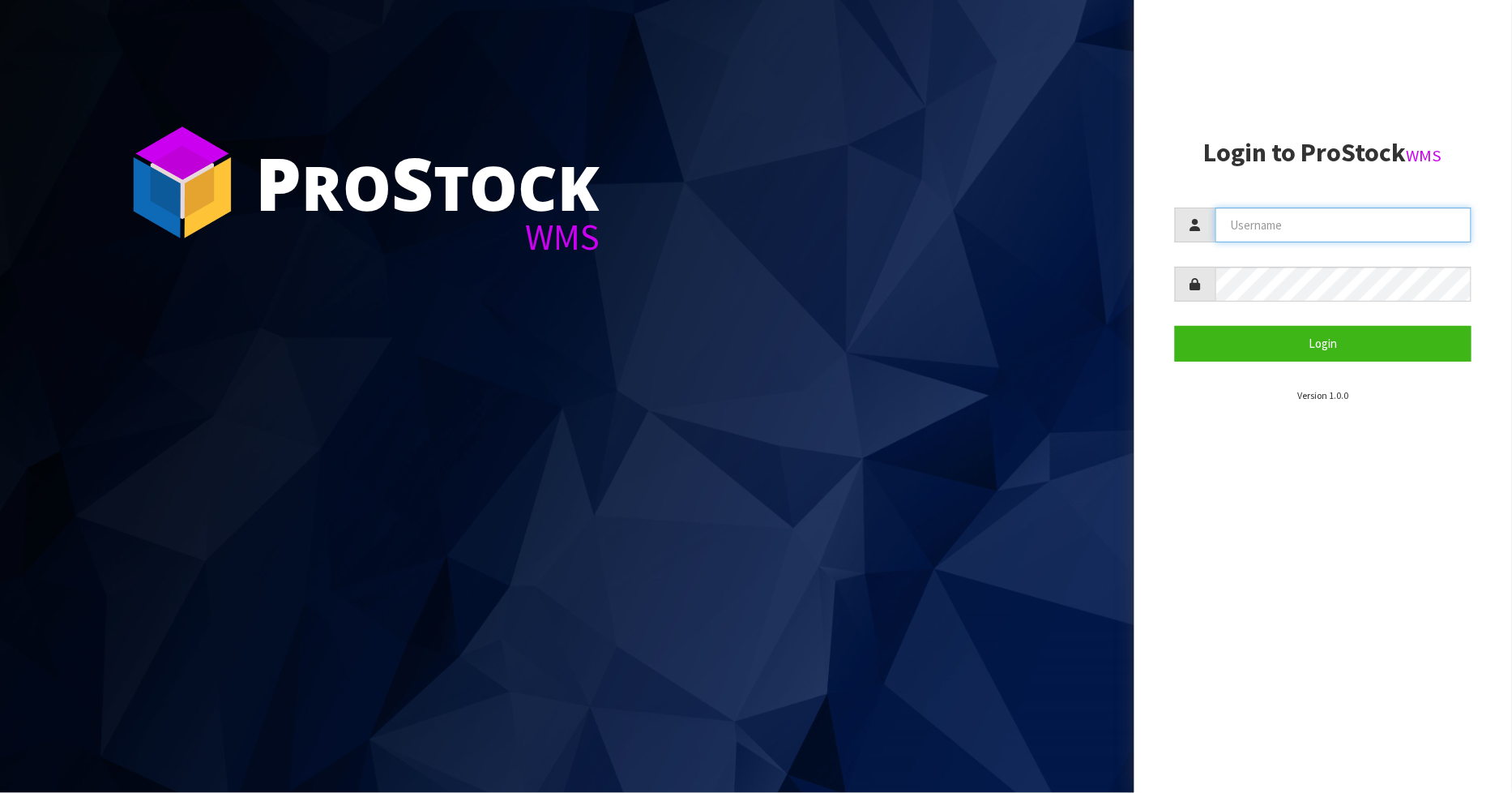
type input "[PERSON_NAME]"
click at [1251, 367] on section "Login to ProStock WMS Zackary Login Version 1.0.0" at bounding box center [1323, 270] width 297 height 264
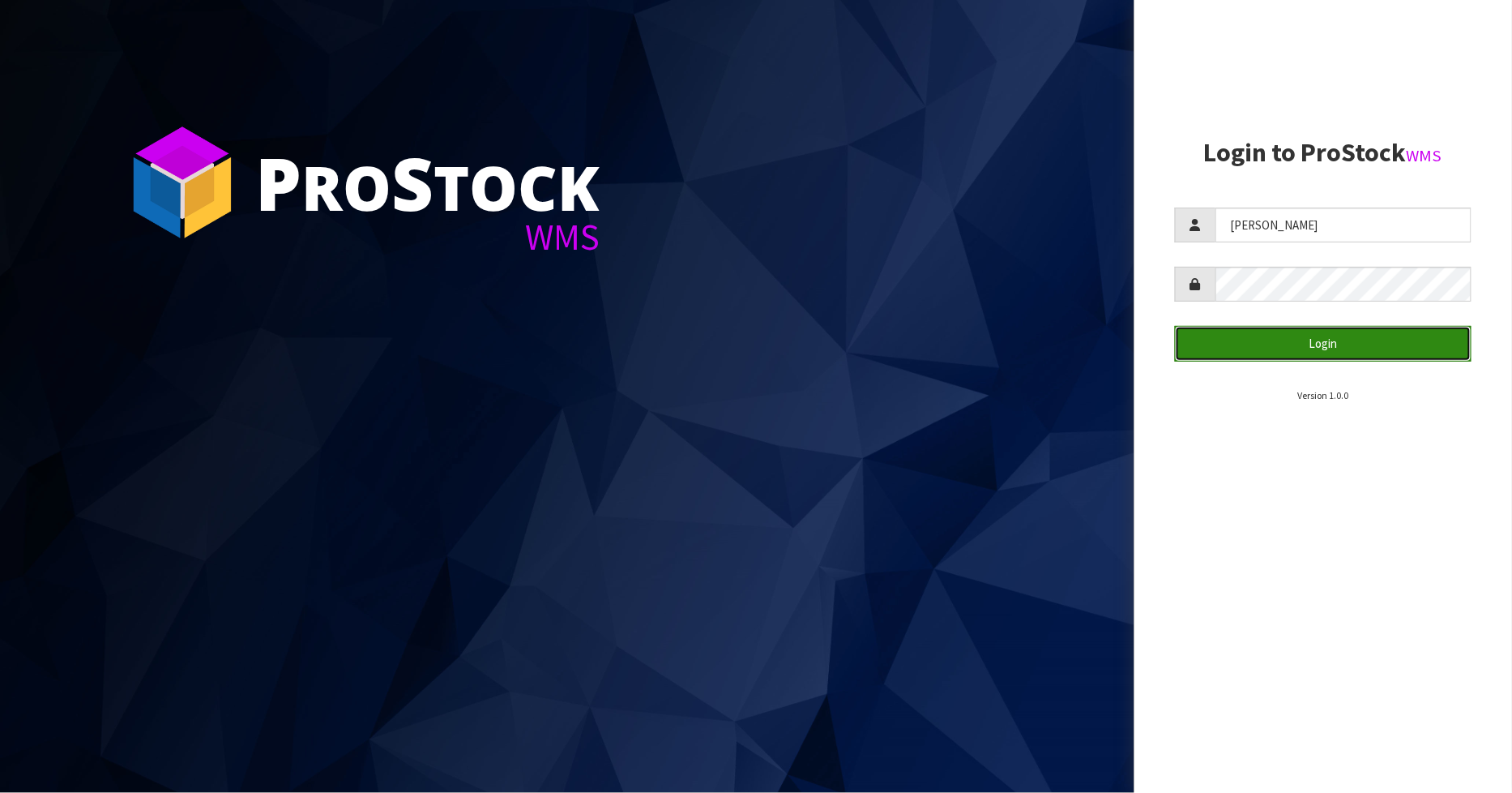
click at [1251, 352] on button "Login" at bounding box center [1323, 343] width 297 height 35
